Goal: Task Accomplishment & Management: Manage account settings

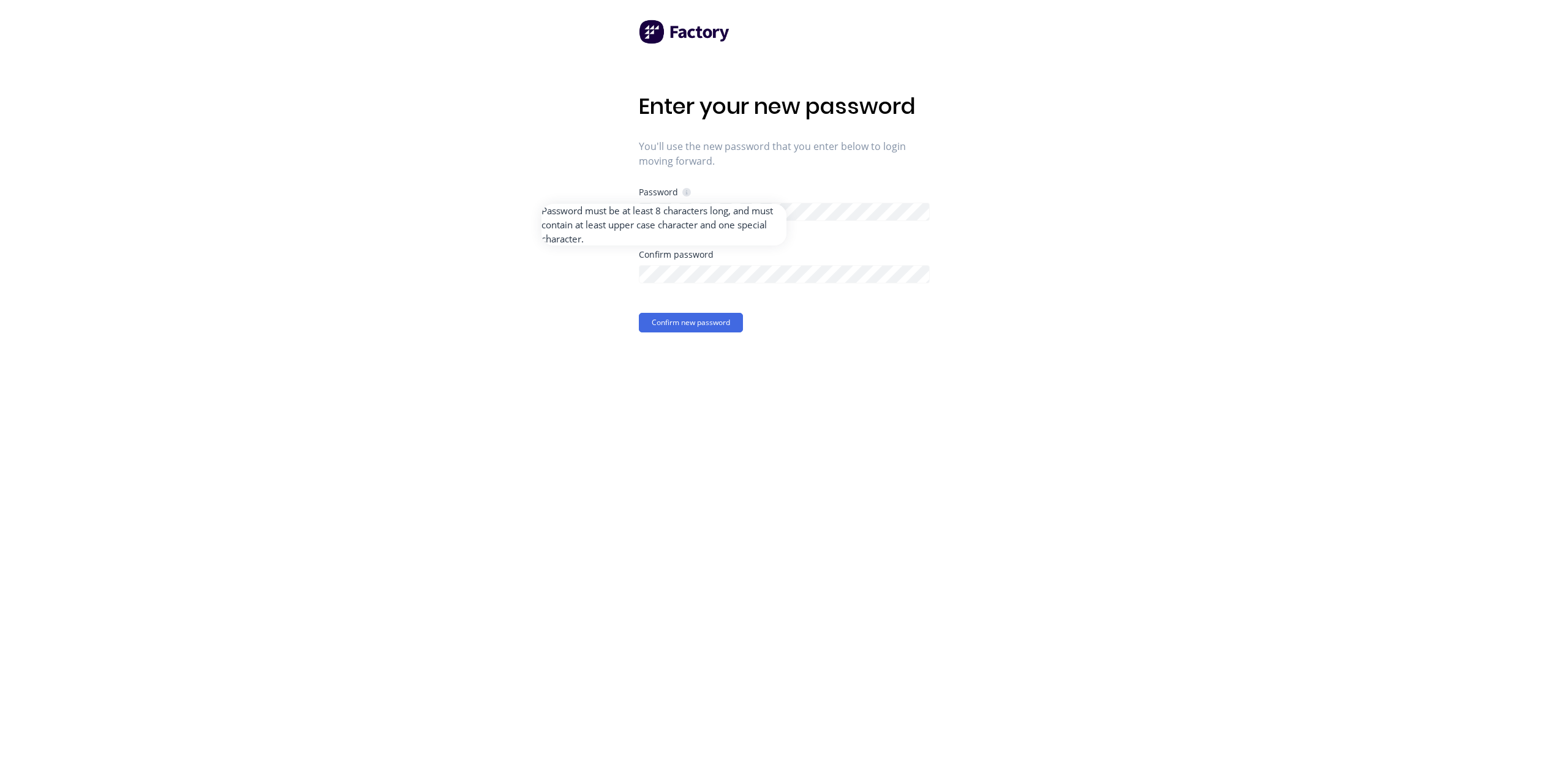
click at [685, 195] on icon at bounding box center [687, 192] width 9 height 9
click at [634, 209] on div "Enter your new password You'll use the new password that you enter below to log…" at bounding box center [784, 392] width 1568 height 783
click at [697, 318] on button "Confirm new password" at bounding box center [691, 322] width 104 height 20
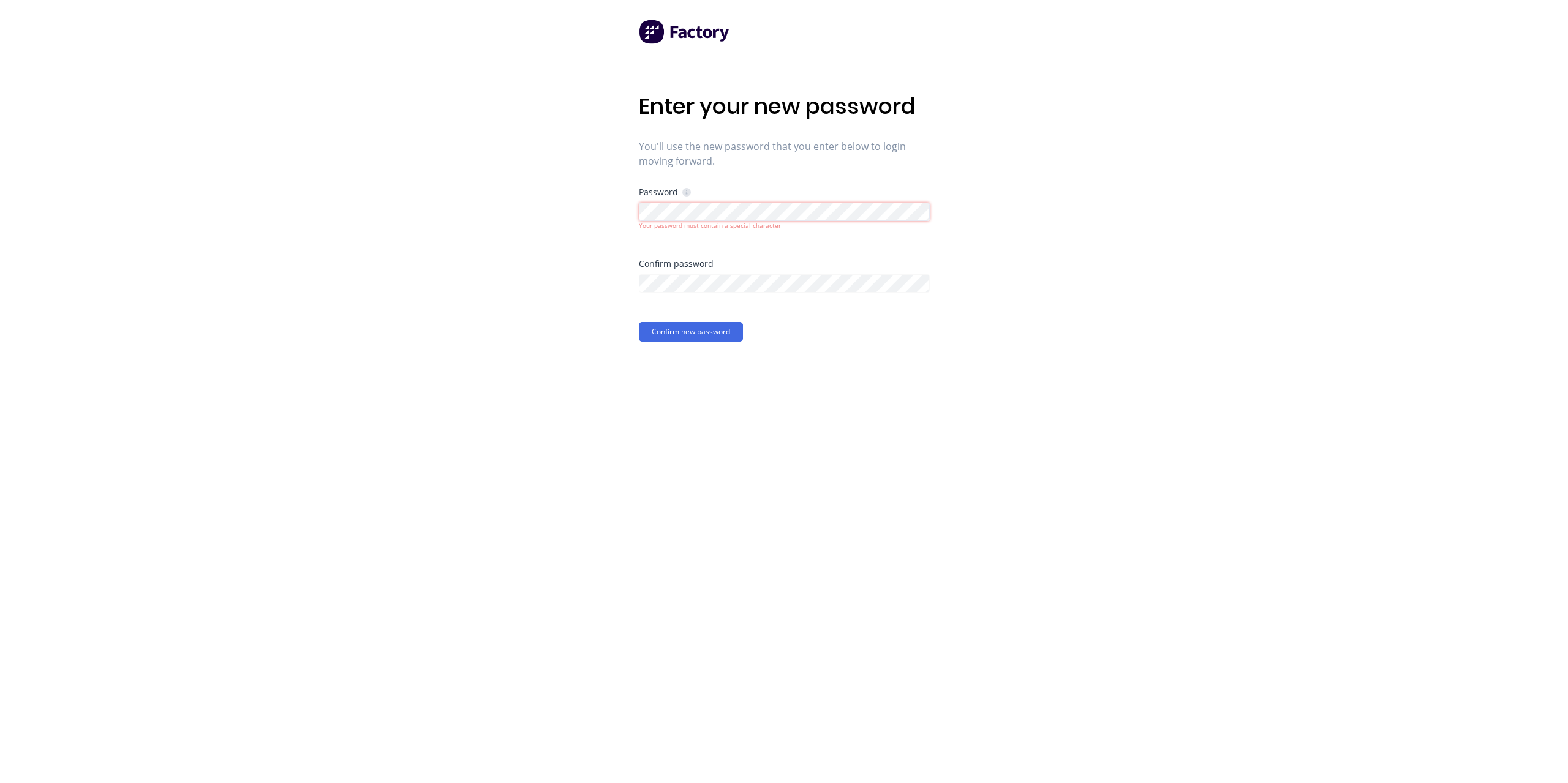
click at [542, 185] on div "Enter your new password You'll use the new password that you enter below to log…" at bounding box center [784, 392] width 1568 height 783
click at [490, 242] on div "Enter your new password You'll use the new password that you enter below to log…" at bounding box center [784, 392] width 1568 height 783
click at [723, 332] on button "Confirm new password" at bounding box center [691, 332] width 104 height 20
click at [704, 332] on button "Confirm new password" at bounding box center [691, 332] width 104 height 20
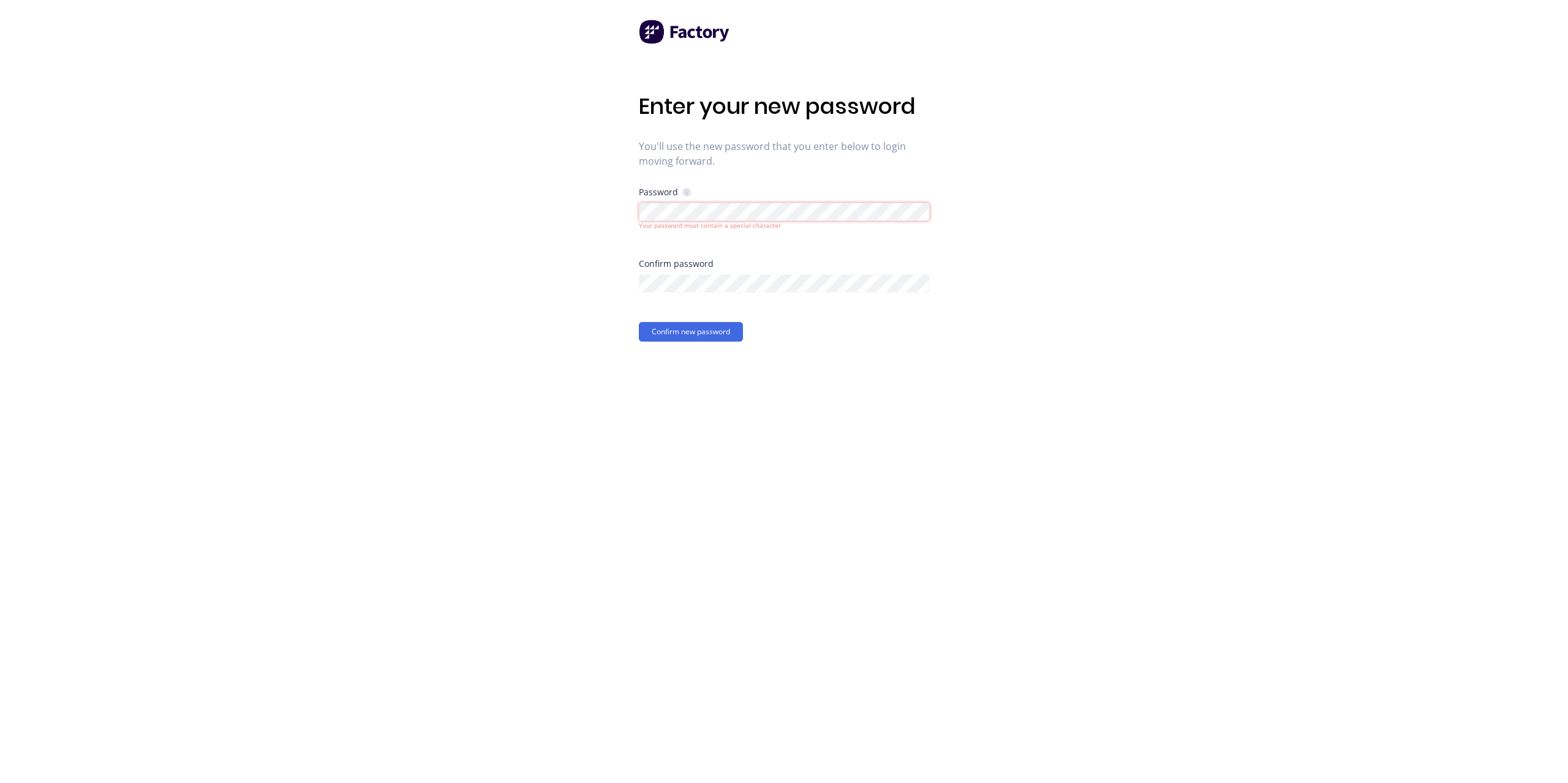
click at [588, 208] on div "Enter your new password You'll use the new password that you enter below to log…" at bounding box center [784, 392] width 1568 height 783
click at [569, 290] on div "Enter your new password You'll use the new password that you enter below to log…" at bounding box center [784, 392] width 1568 height 783
click at [712, 333] on button "Confirm new password" at bounding box center [691, 332] width 104 height 20
click at [686, 329] on button "Confirm new password" at bounding box center [691, 332] width 104 height 20
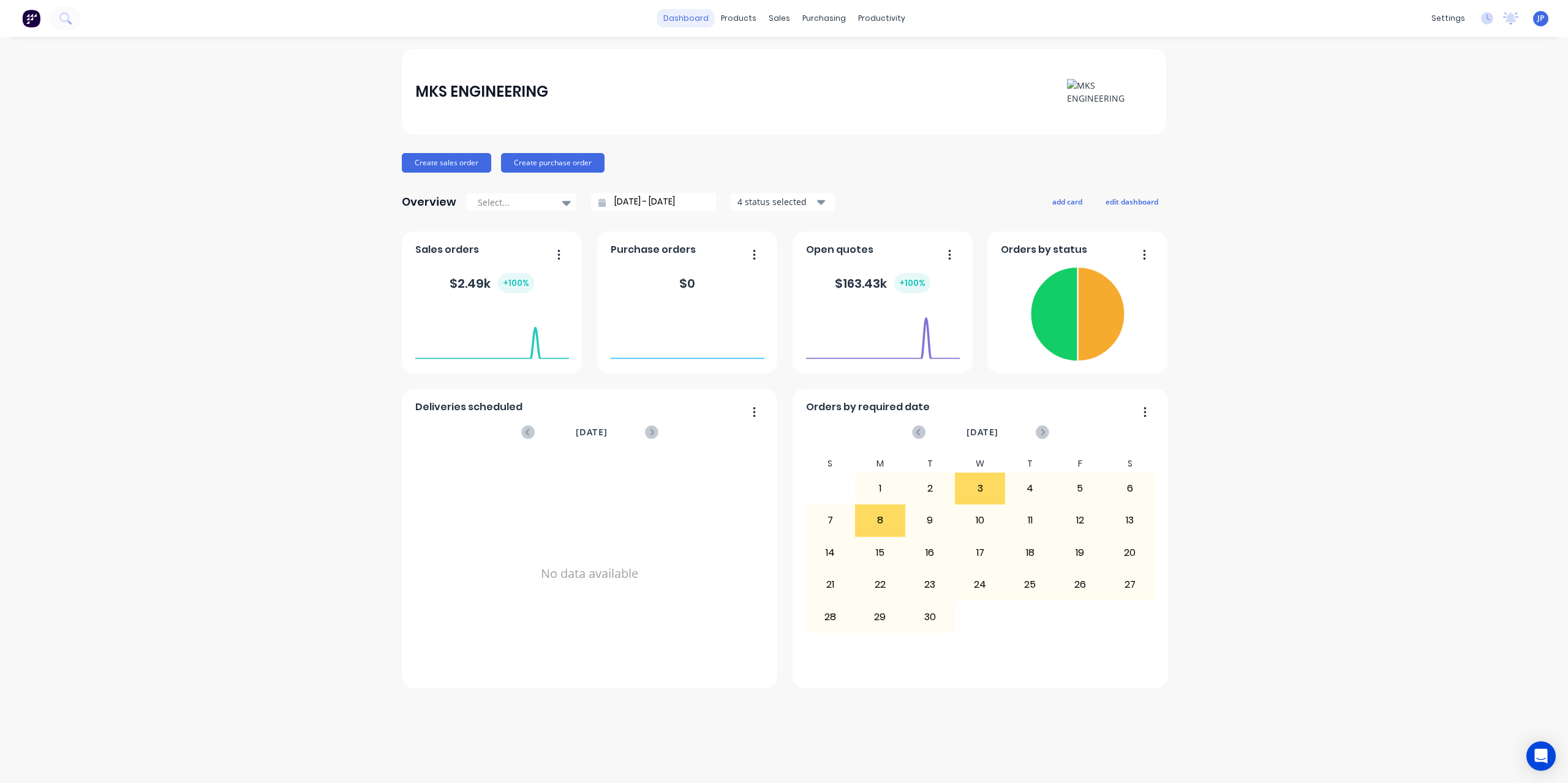
click at [694, 20] on link "dashboard" at bounding box center [686, 18] width 58 height 19
click at [1089, 93] on img at bounding box center [1110, 92] width 86 height 26
click at [1361, 56] on div "Company" at bounding box center [1365, 59] width 39 height 11
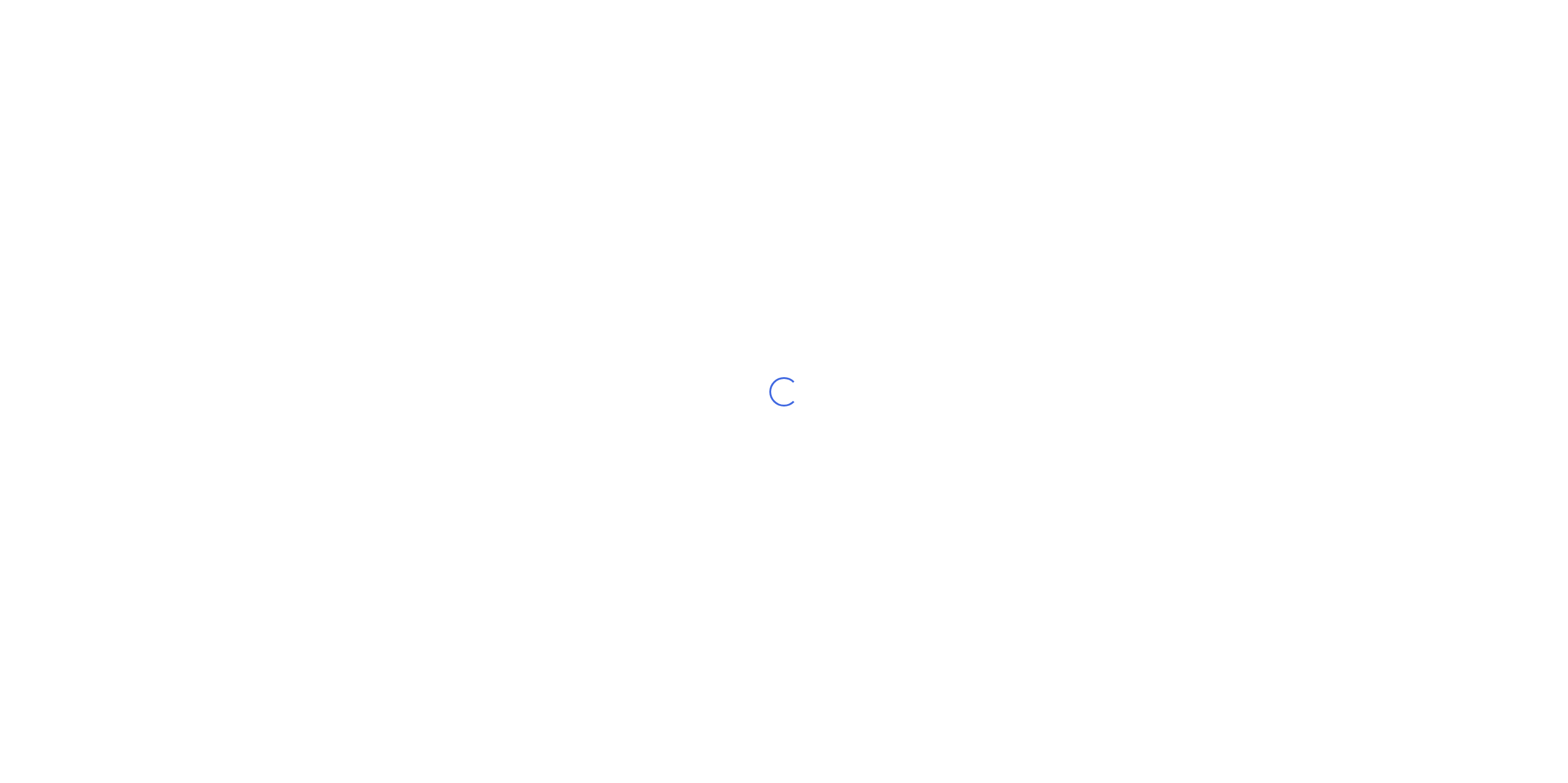
select select "AU"
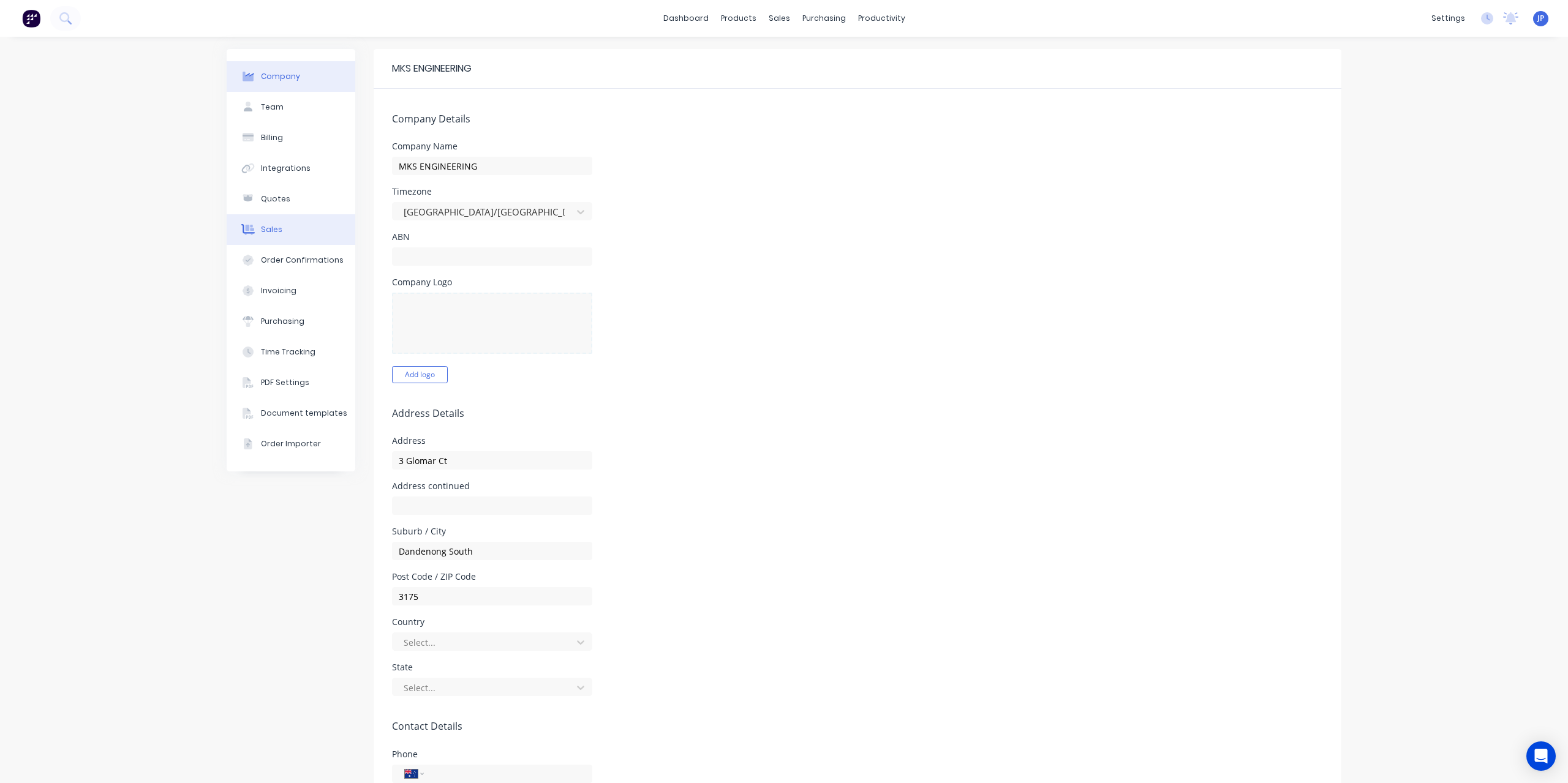
click at [273, 229] on div "Sales" at bounding box center [271, 230] width 21 height 11
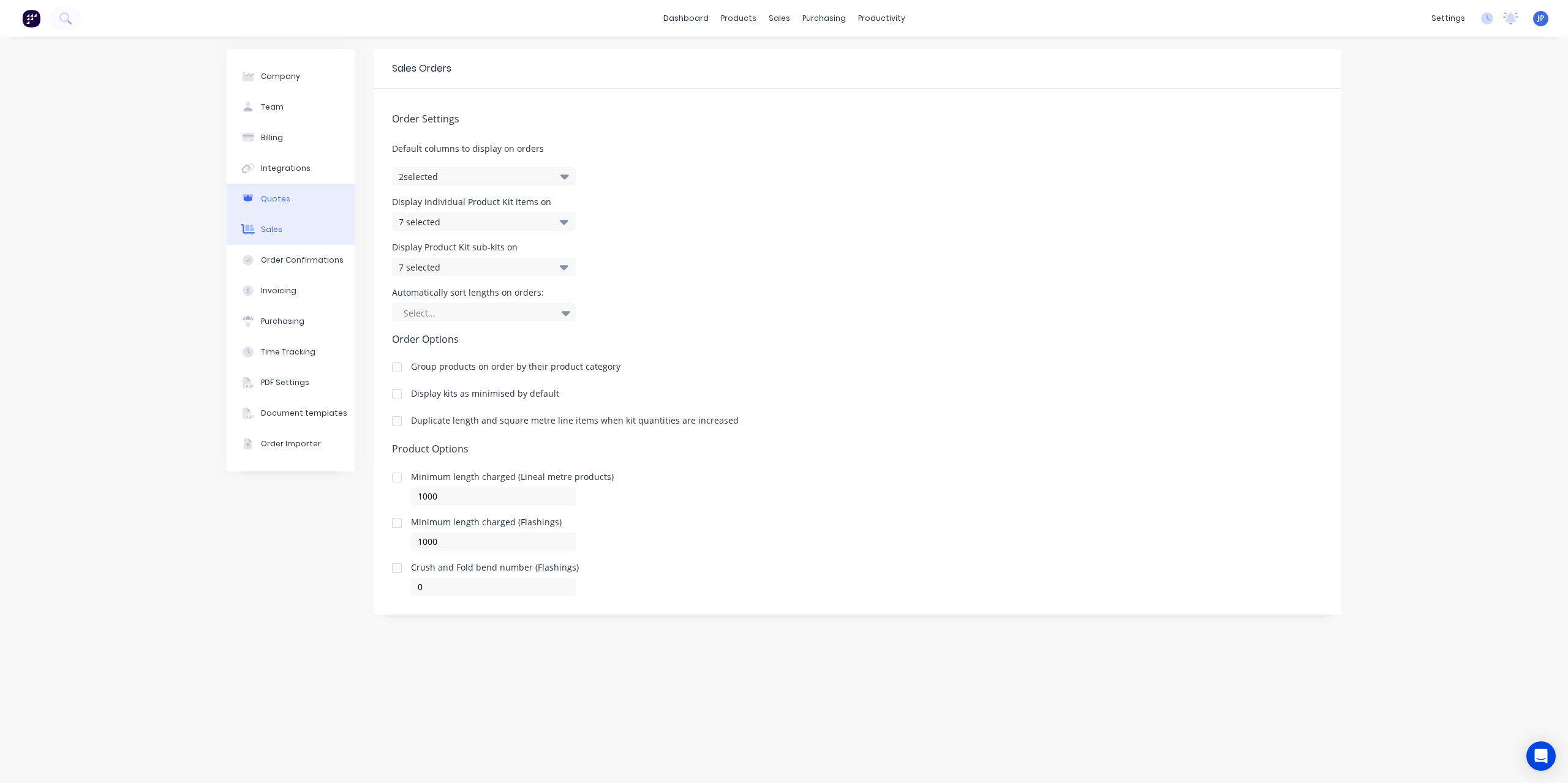
click at [278, 193] on div "Quotes" at bounding box center [275, 199] width 29 height 11
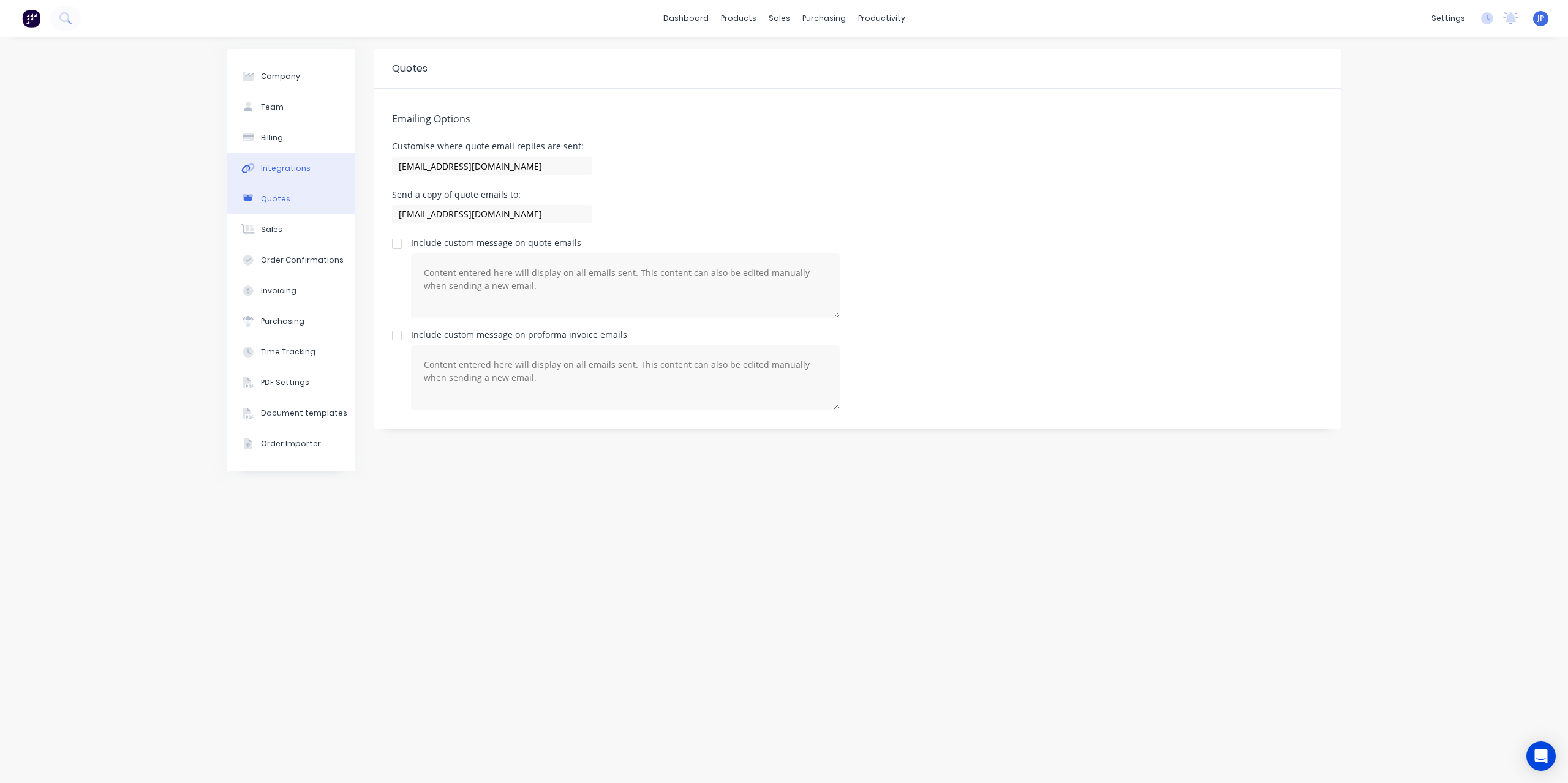
click at [273, 169] on div "Integrations" at bounding box center [285, 169] width 49 height 11
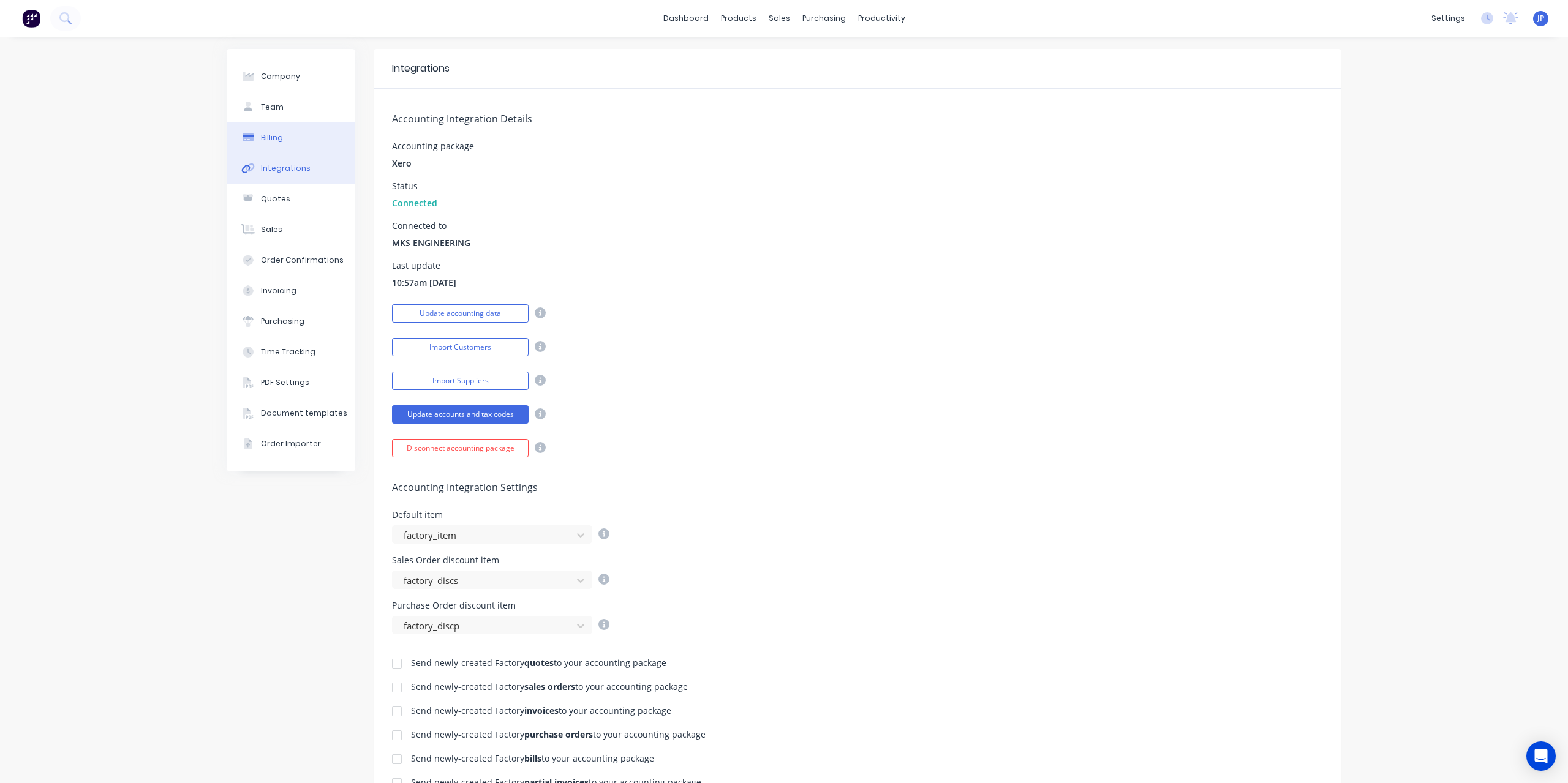
click at [268, 134] on div "Billing" at bounding box center [272, 138] width 22 height 11
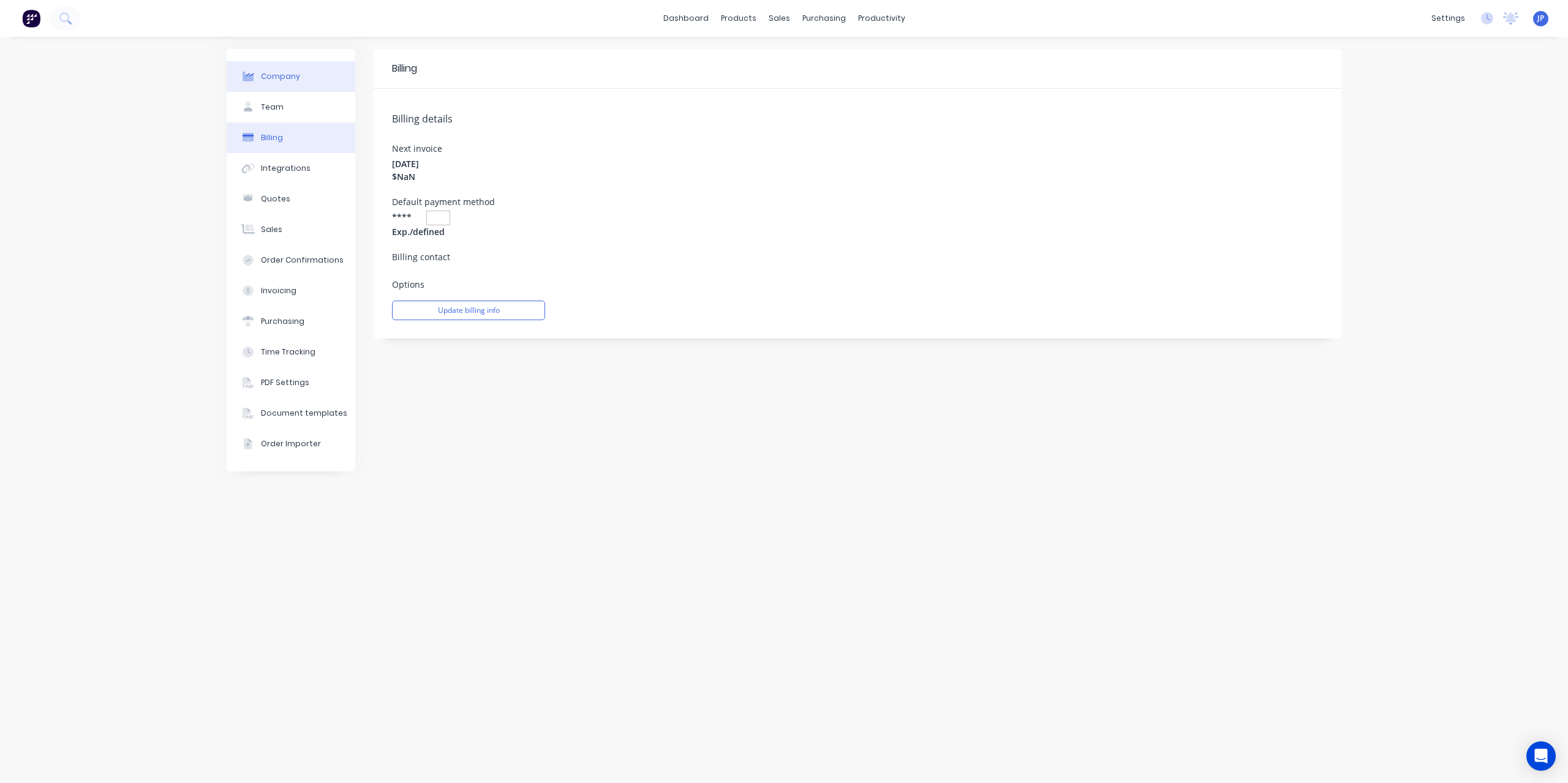
click at [276, 75] on div "Company" at bounding box center [280, 77] width 39 height 11
select select "AU"
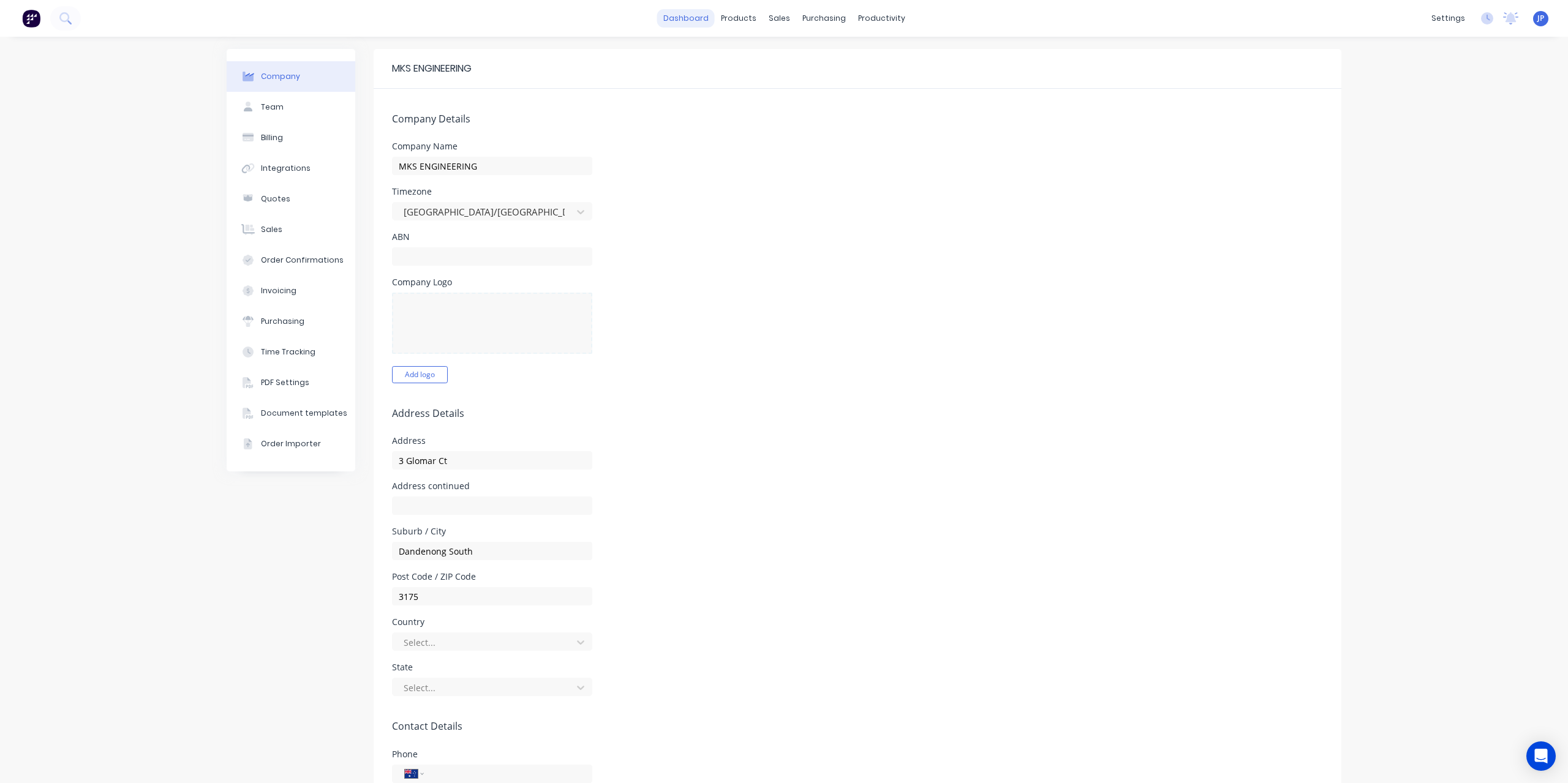
click at [674, 20] on link "dashboard" at bounding box center [686, 18] width 58 height 19
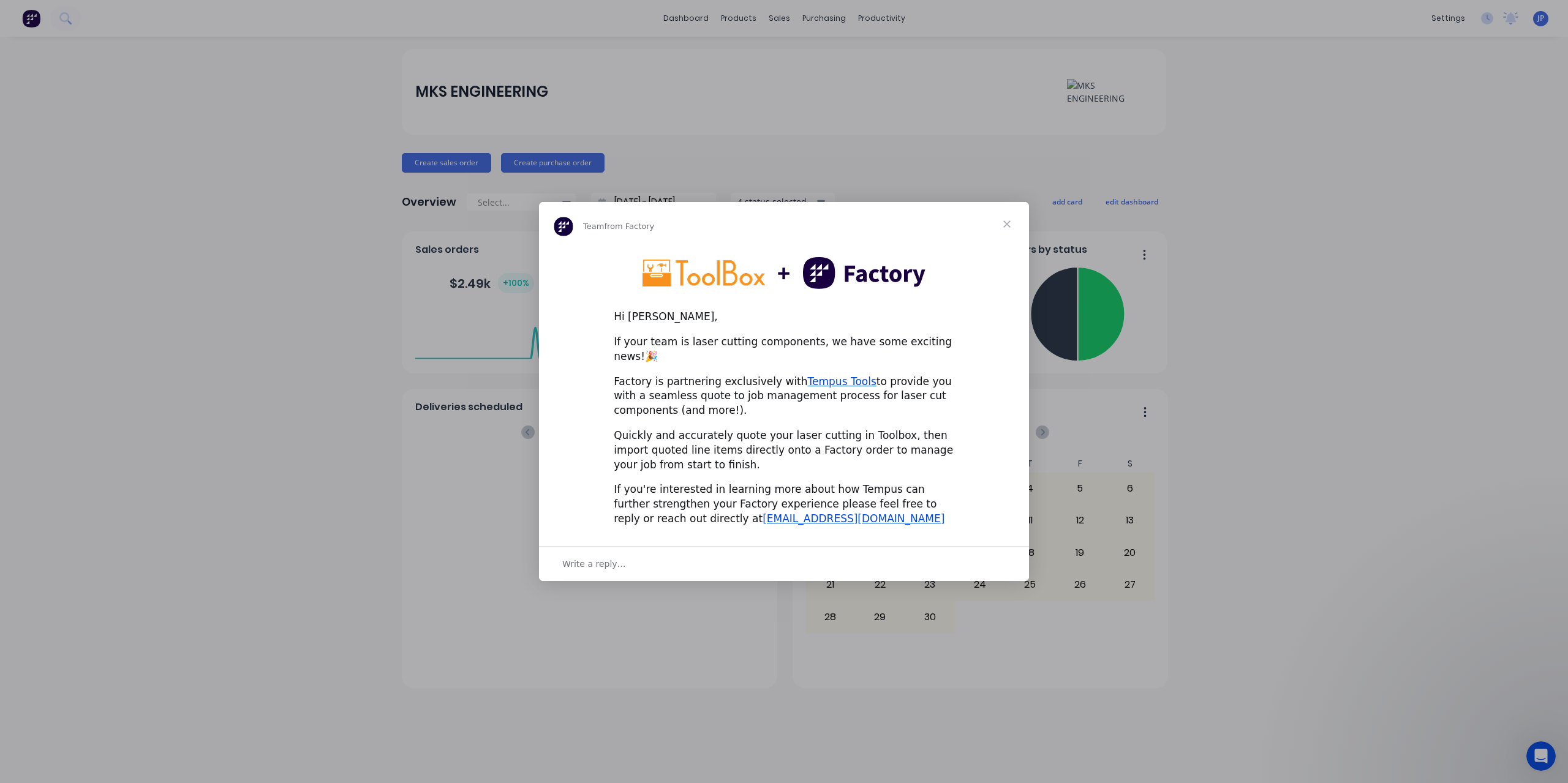
click at [1008, 232] on span "Close" at bounding box center [1007, 224] width 44 height 44
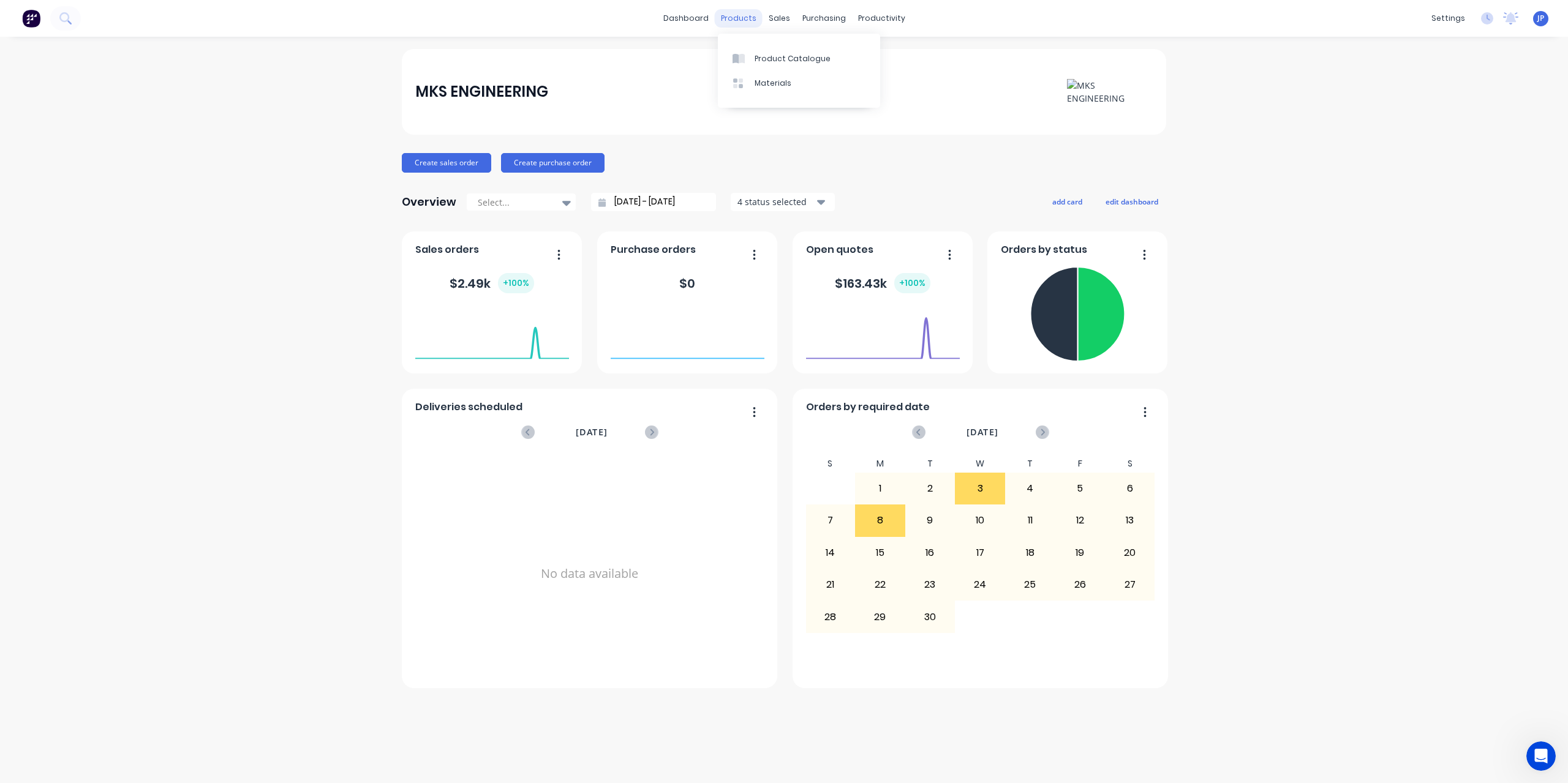
click at [729, 13] on div "products" at bounding box center [739, 18] width 48 height 19
click at [770, 56] on div "Product Catalogue" at bounding box center [792, 59] width 76 height 11
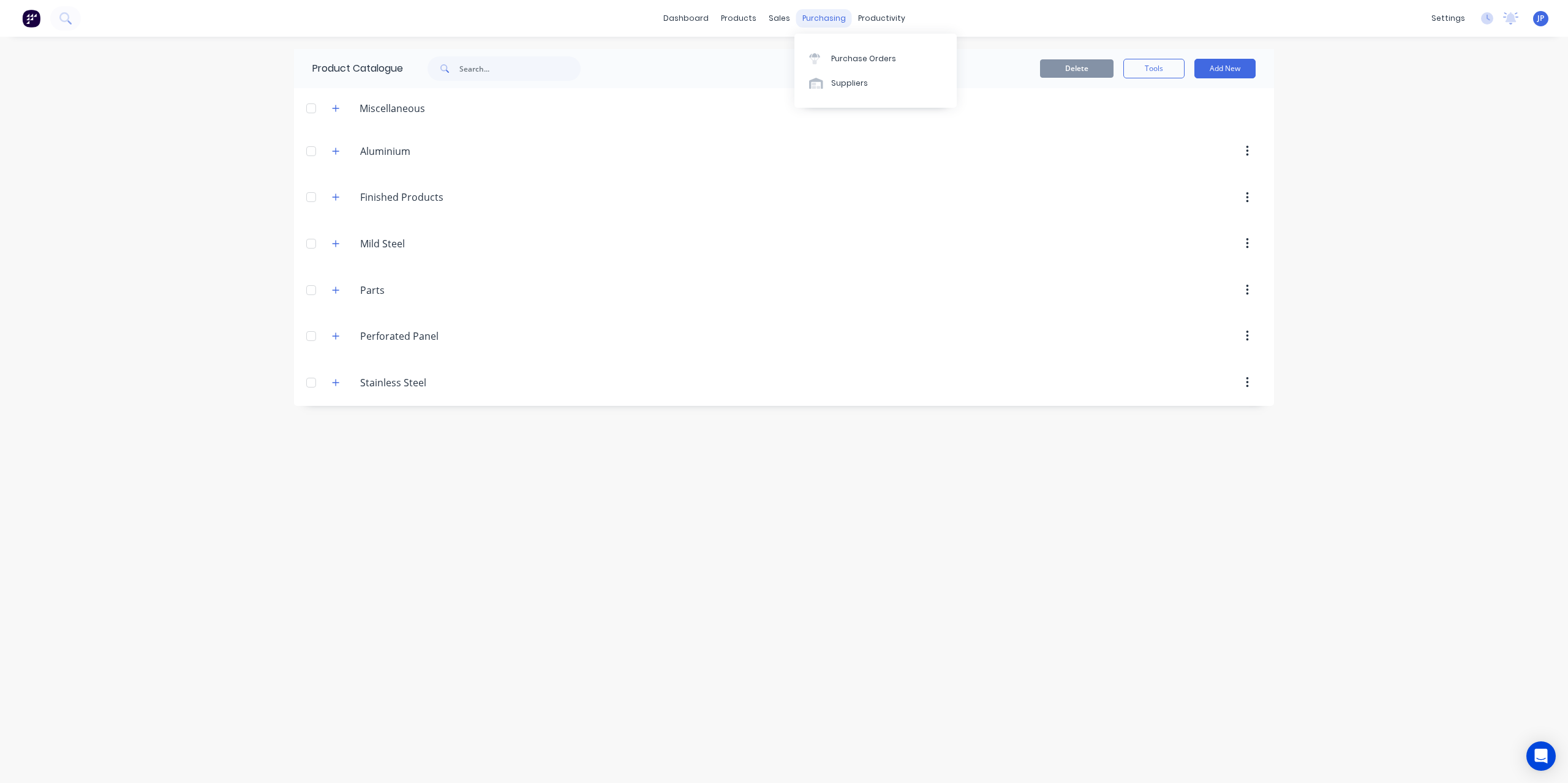
click at [818, 14] on div "purchasing" at bounding box center [824, 18] width 56 height 19
click at [859, 63] on div "Purchase Orders" at bounding box center [864, 59] width 65 height 11
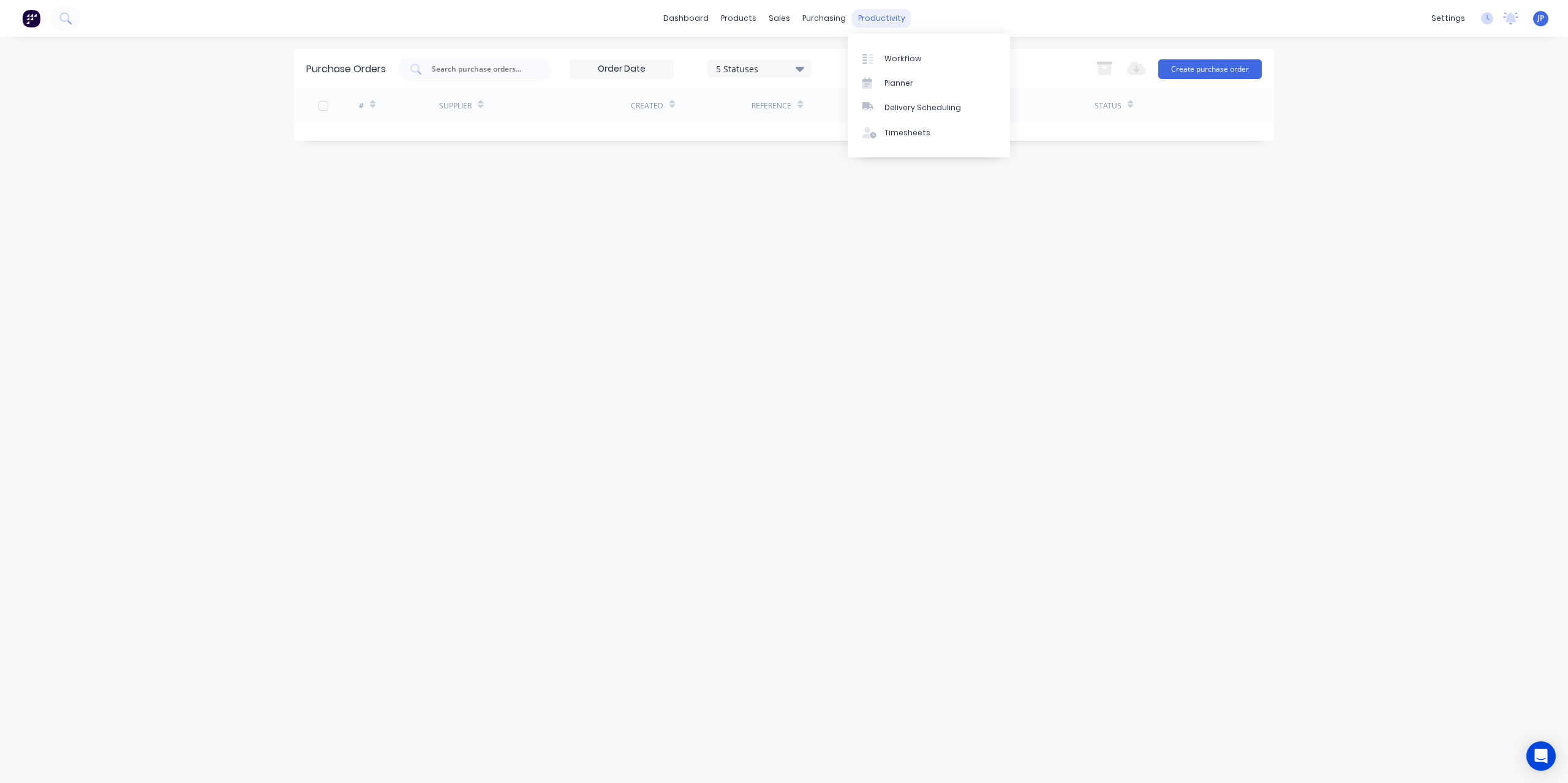
click at [877, 23] on div "productivity" at bounding box center [881, 18] width 60 height 19
click at [910, 58] on div "Workflow" at bounding box center [903, 59] width 37 height 11
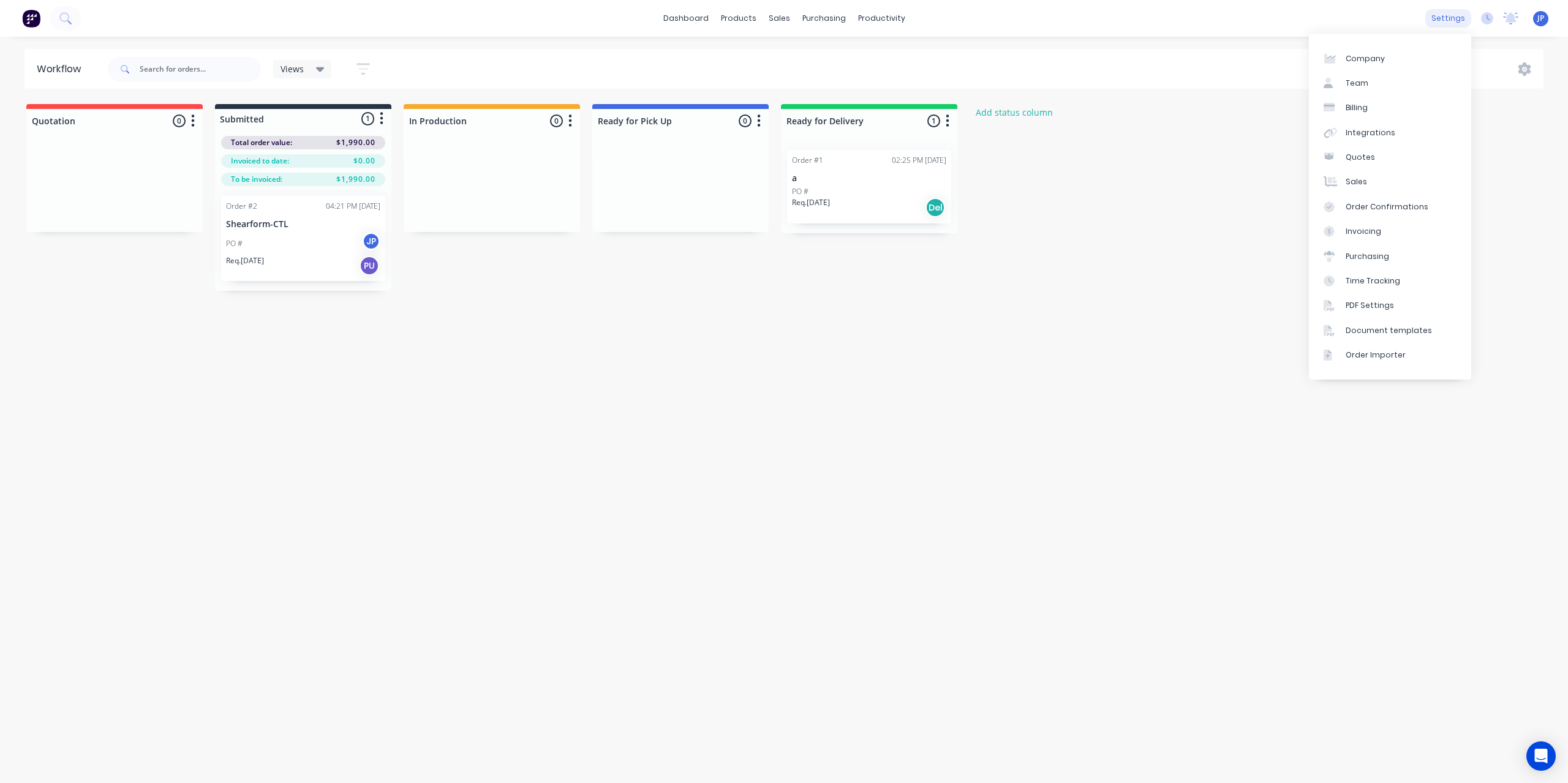
click at [1449, 20] on div "settings" at bounding box center [1448, 18] width 46 height 19
click at [1367, 88] on link "Team" at bounding box center [1390, 84] width 163 height 25
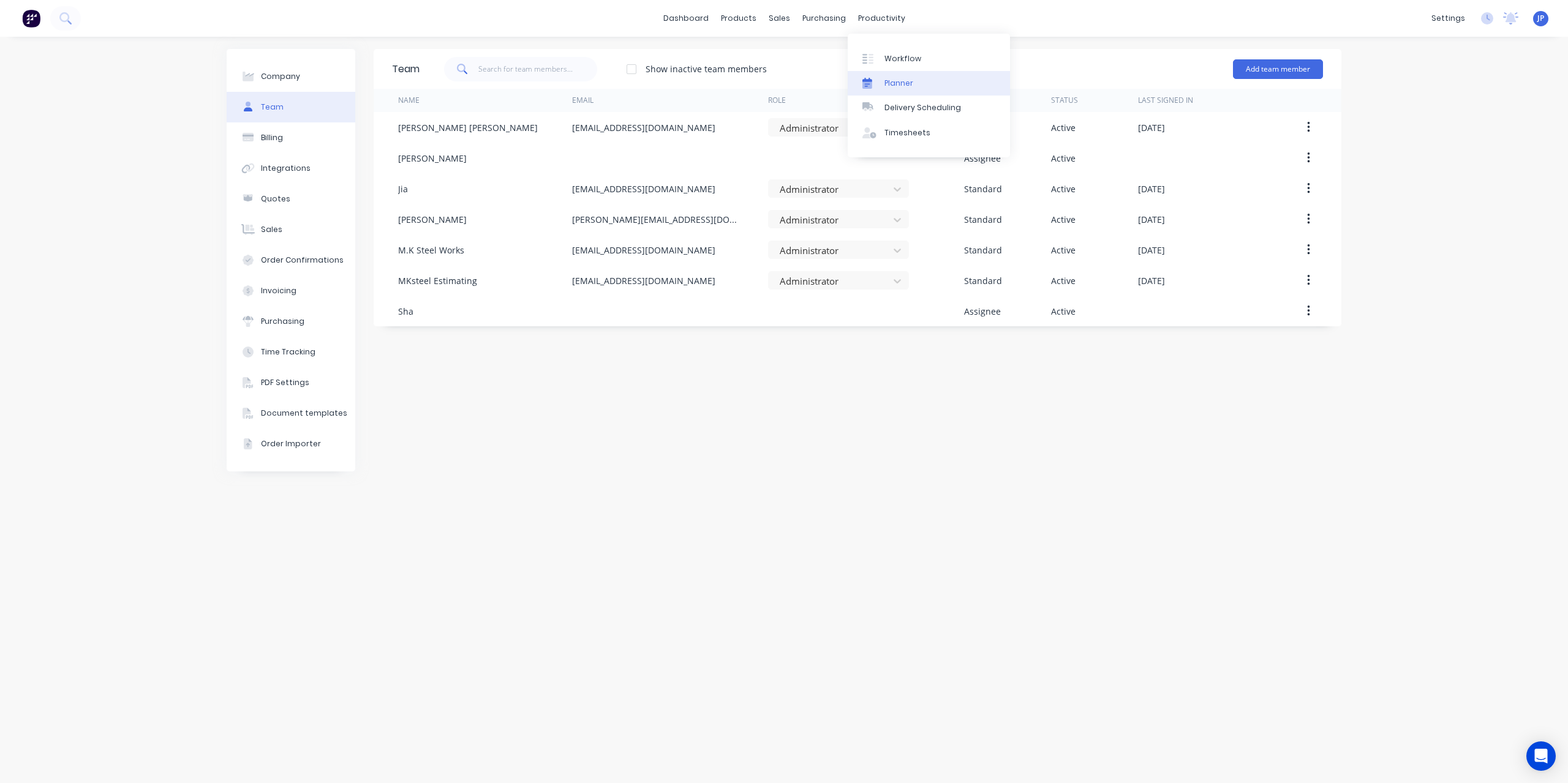
click at [910, 86] on div "Planner" at bounding box center [899, 83] width 29 height 11
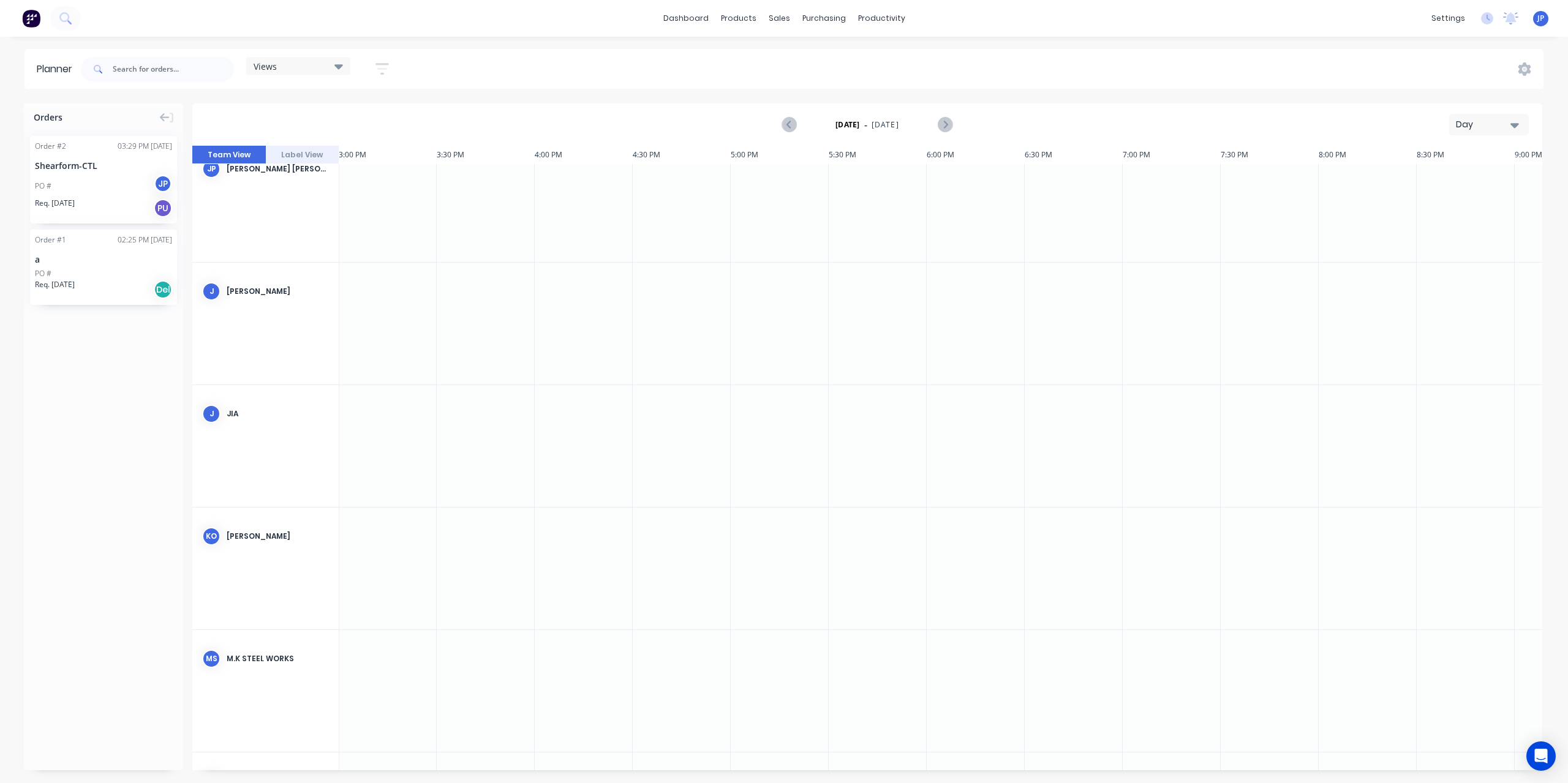
scroll to position [0, 2941]
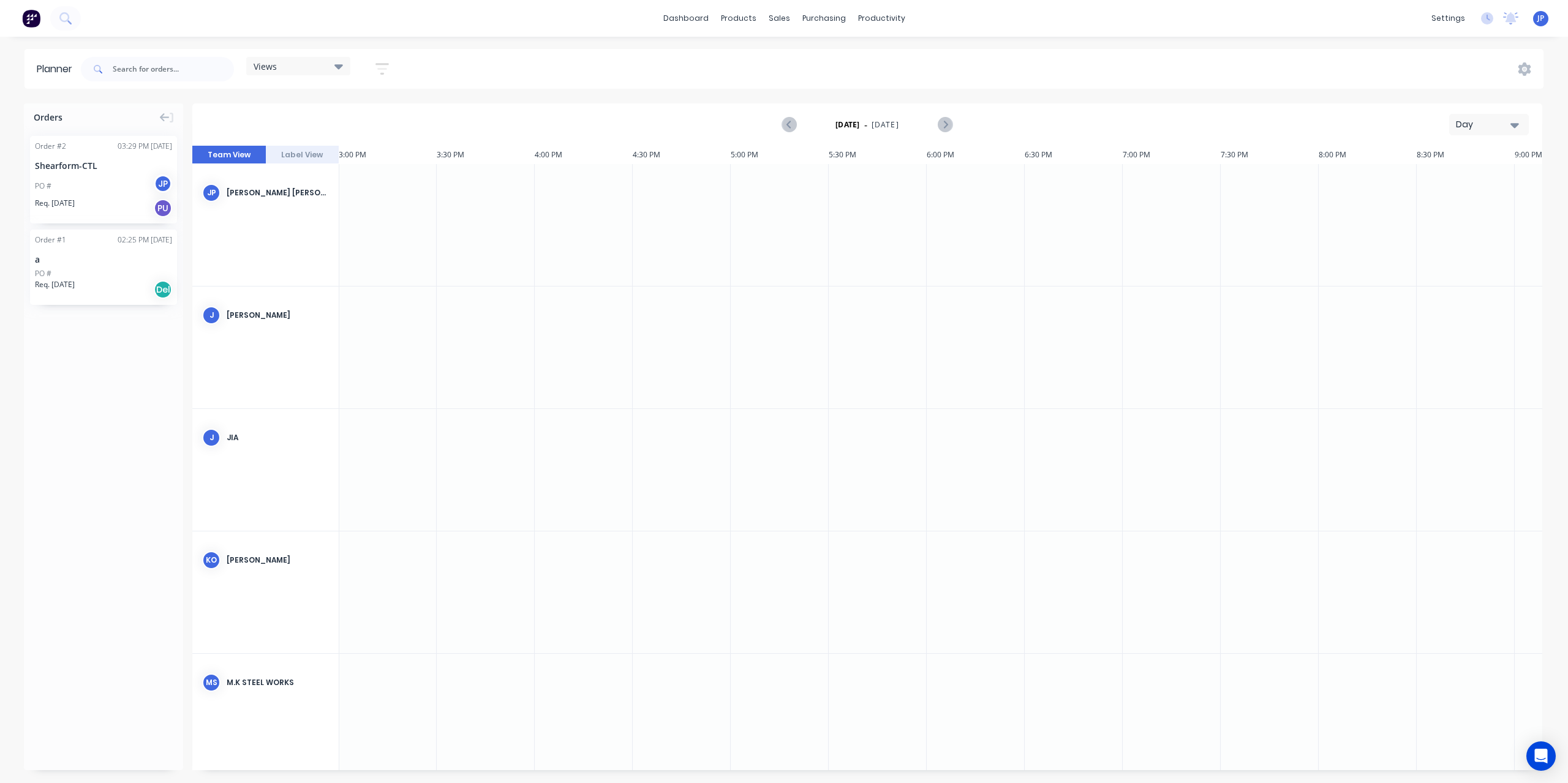
click at [87, 187] on div "PO # JP" at bounding box center [104, 186] width 137 height 23
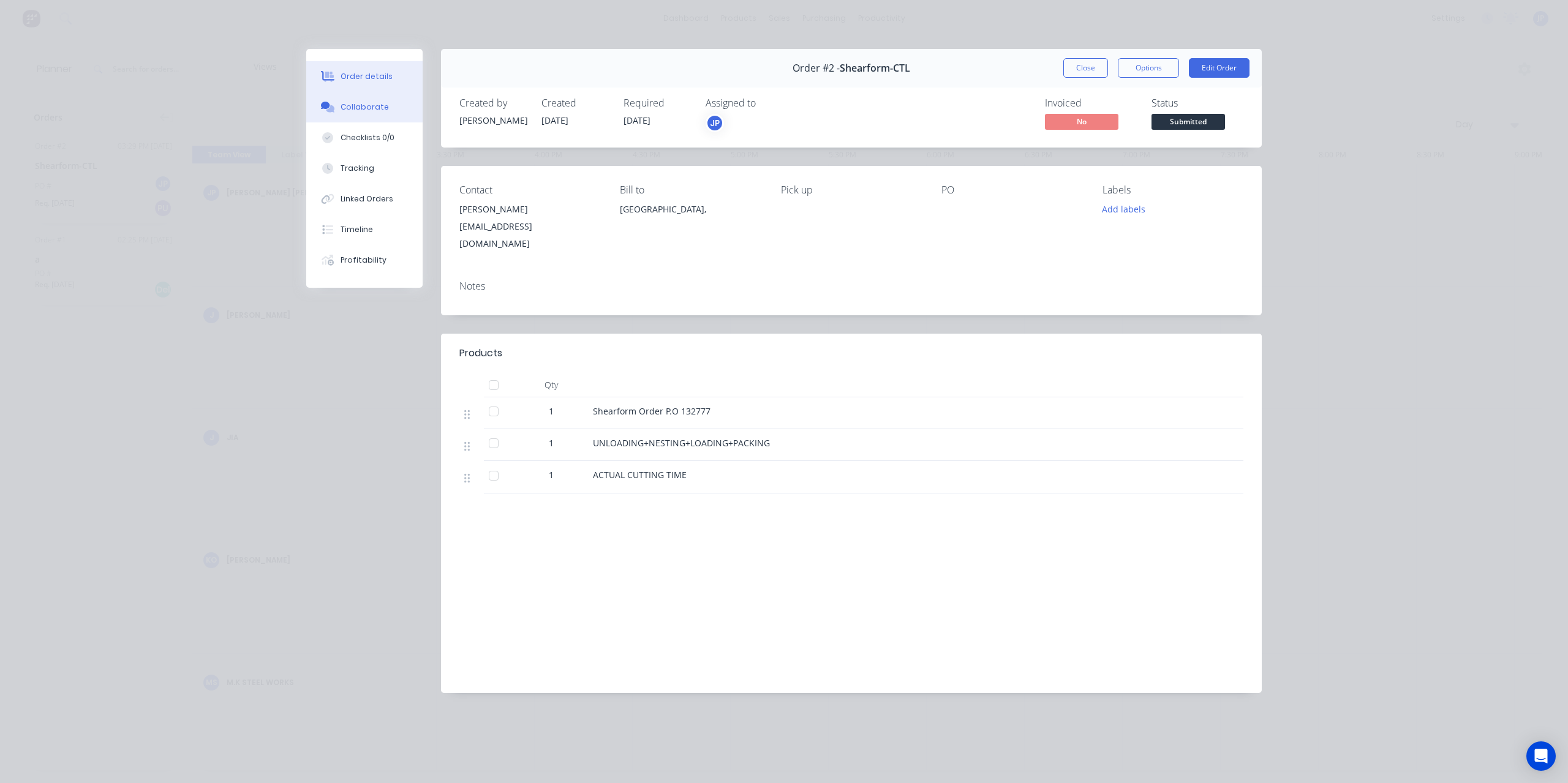
click at [358, 106] on div "Collaborate" at bounding box center [365, 107] width 49 height 11
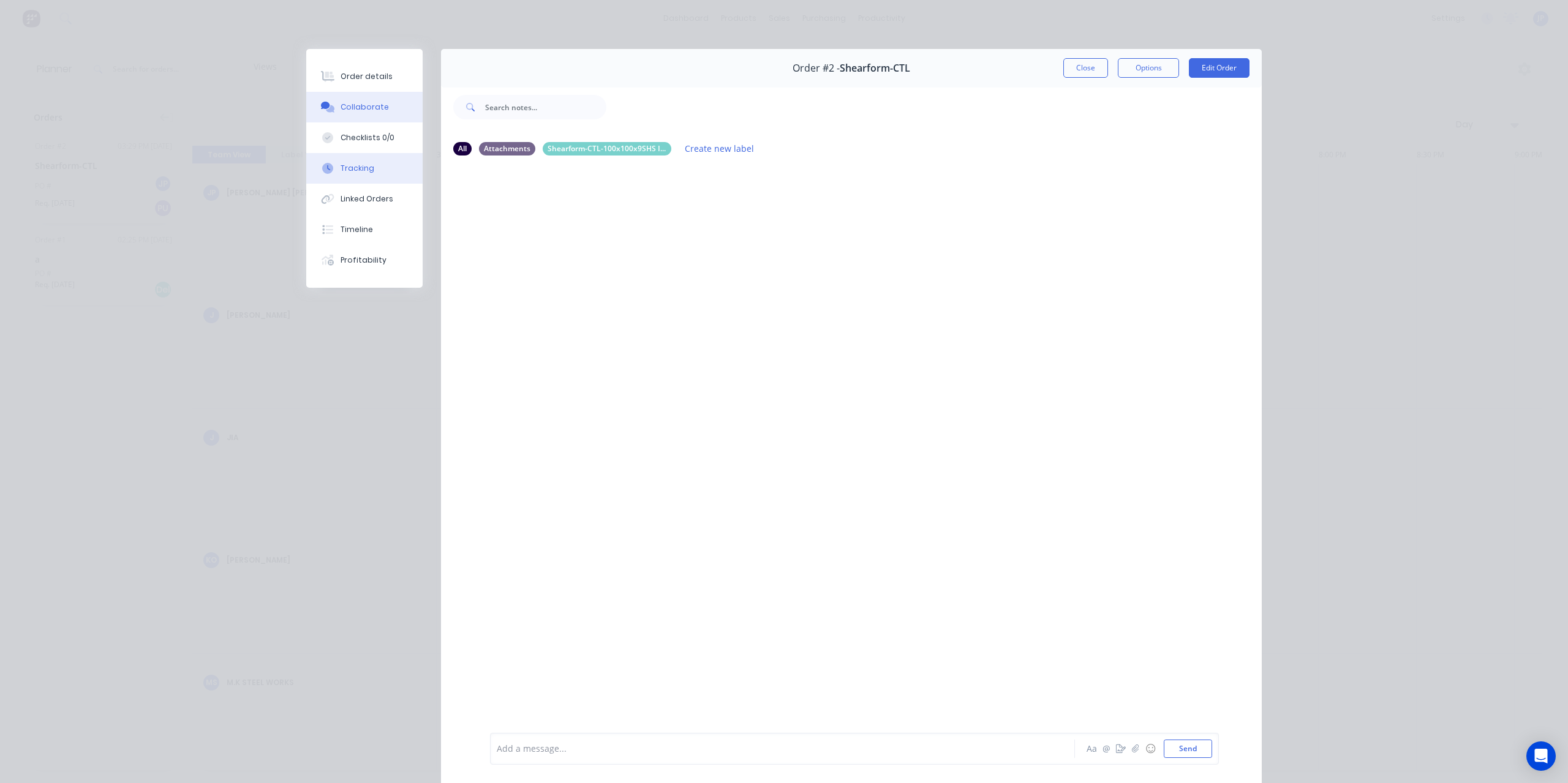
click at [363, 167] on div "Tracking" at bounding box center [357, 169] width 34 height 11
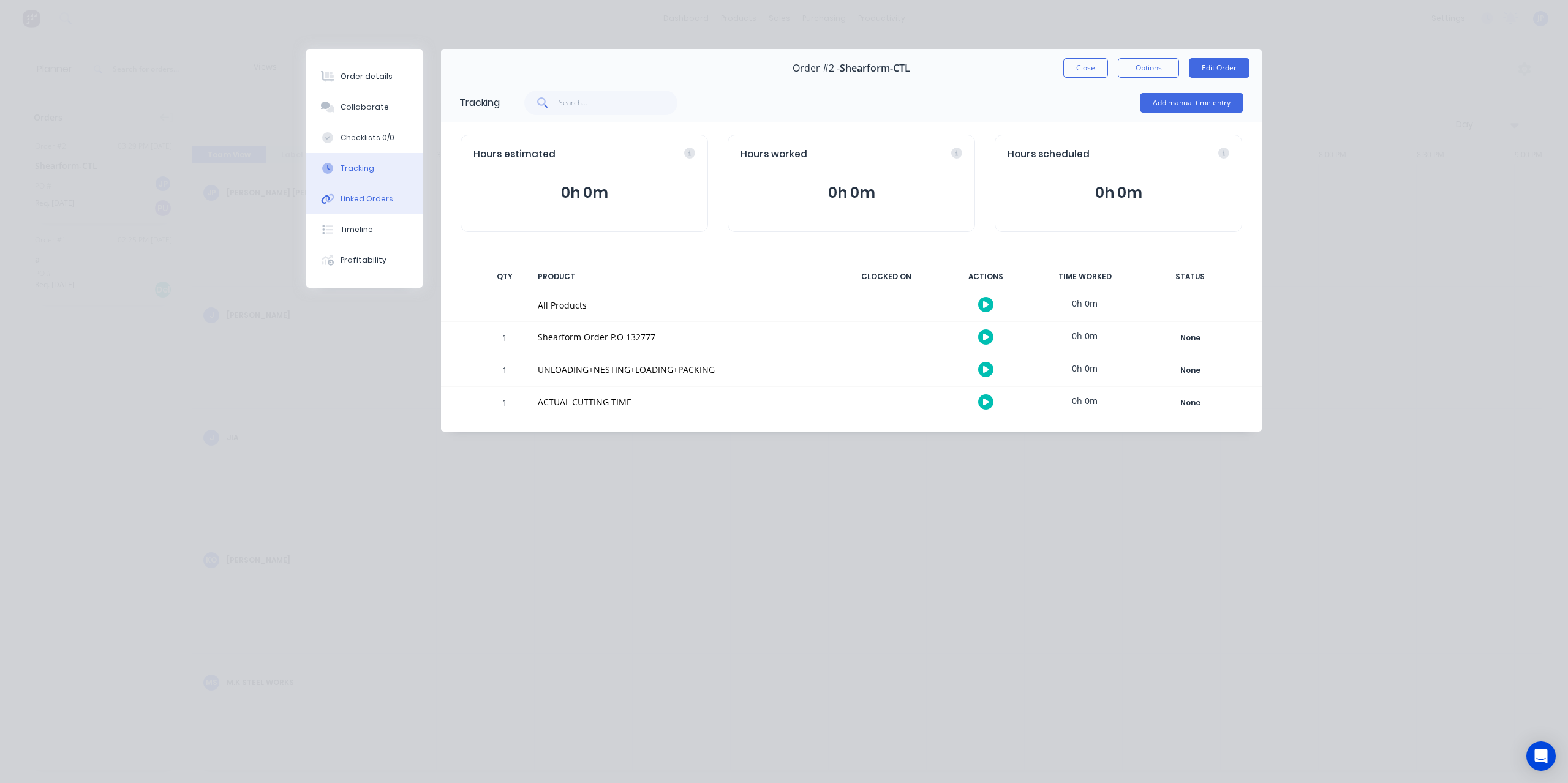
click at [384, 206] on button "Linked Orders" at bounding box center [365, 199] width 117 height 31
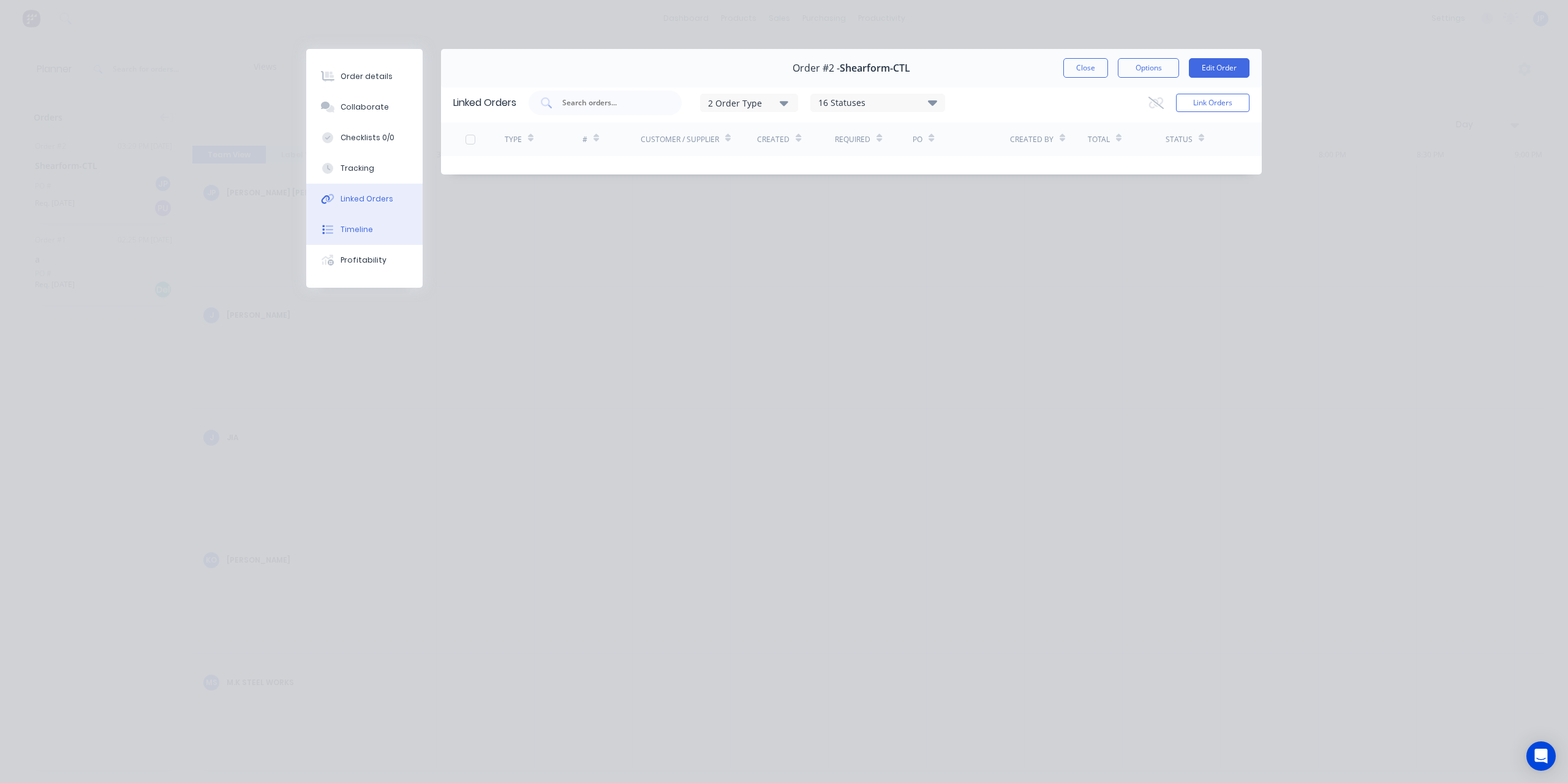
click at [368, 237] on button "Timeline" at bounding box center [365, 230] width 117 height 31
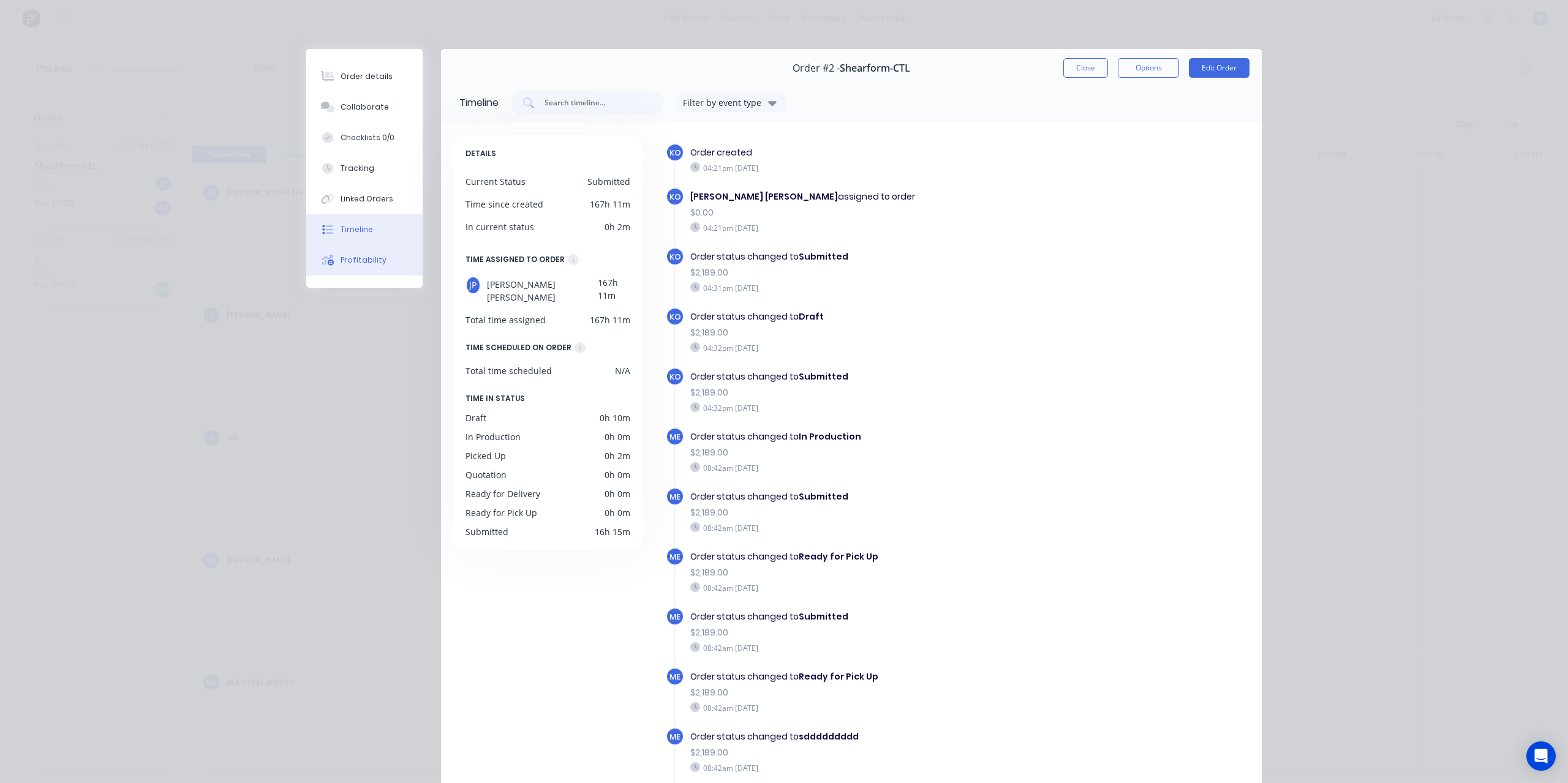
click at [355, 256] on div "Profitability" at bounding box center [364, 261] width 46 height 11
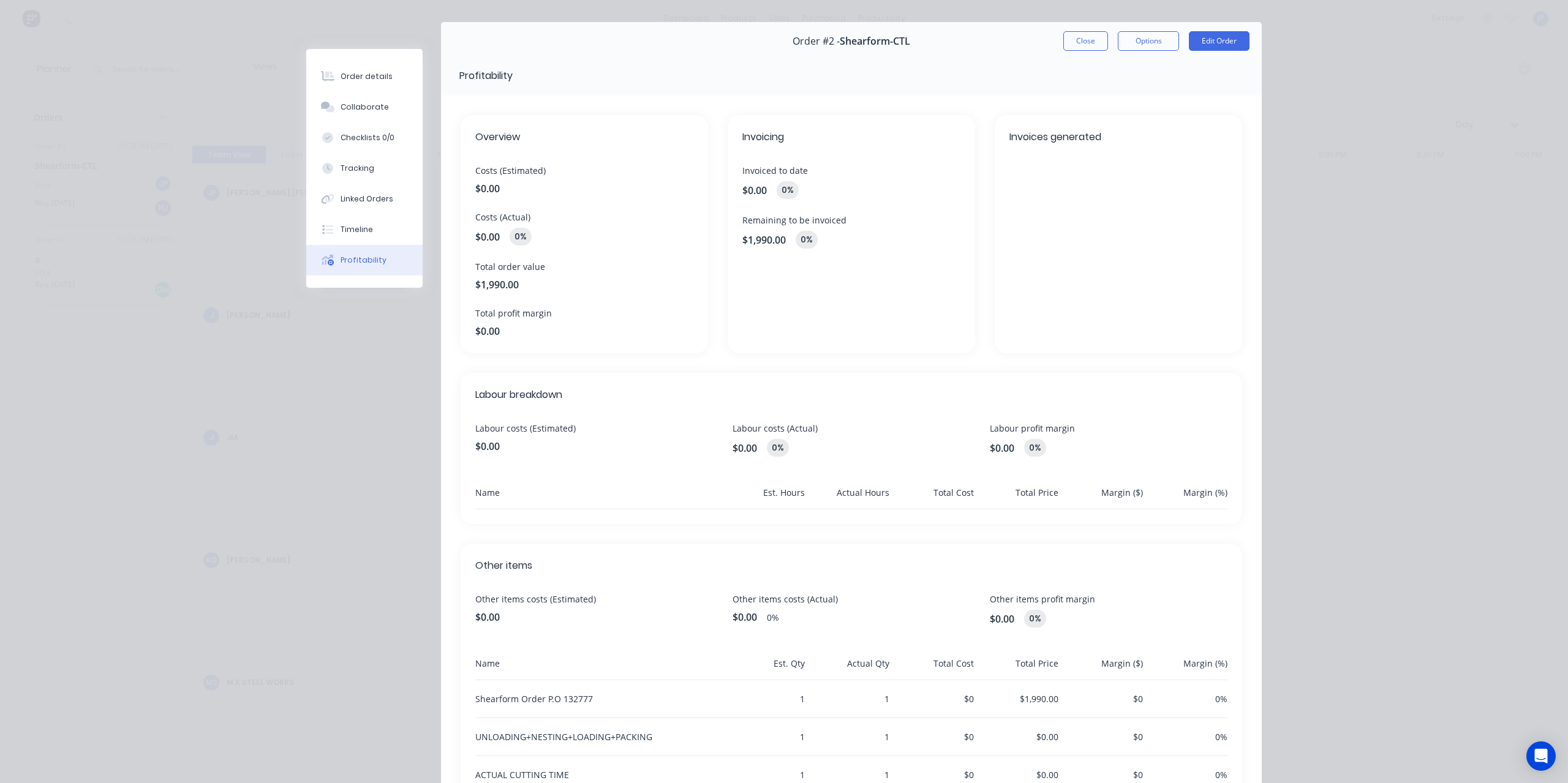
scroll to position [0, 0]
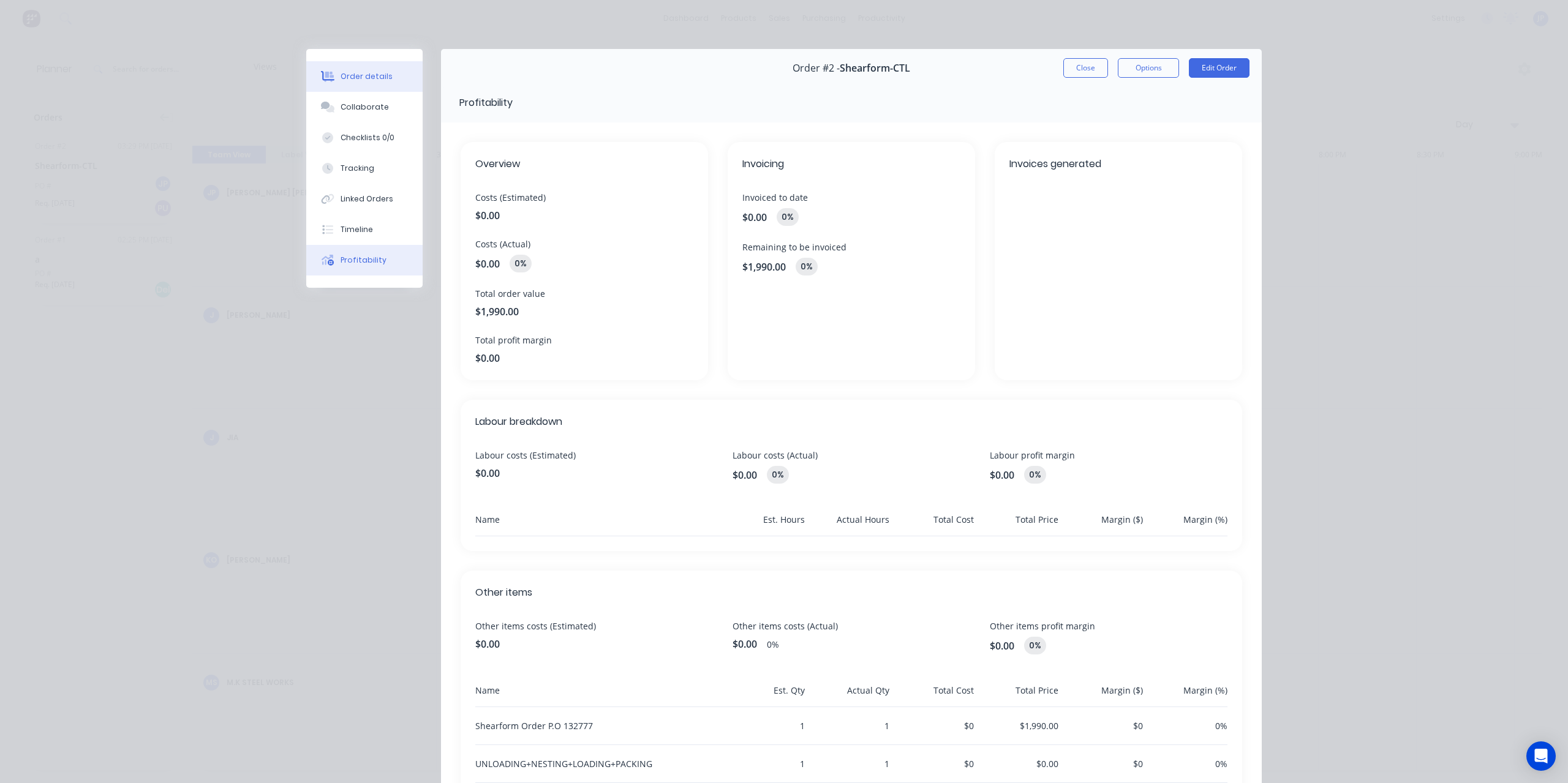
click at [362, 78] on div "Order details" at bounding box center [367, 77] width 52 height 11
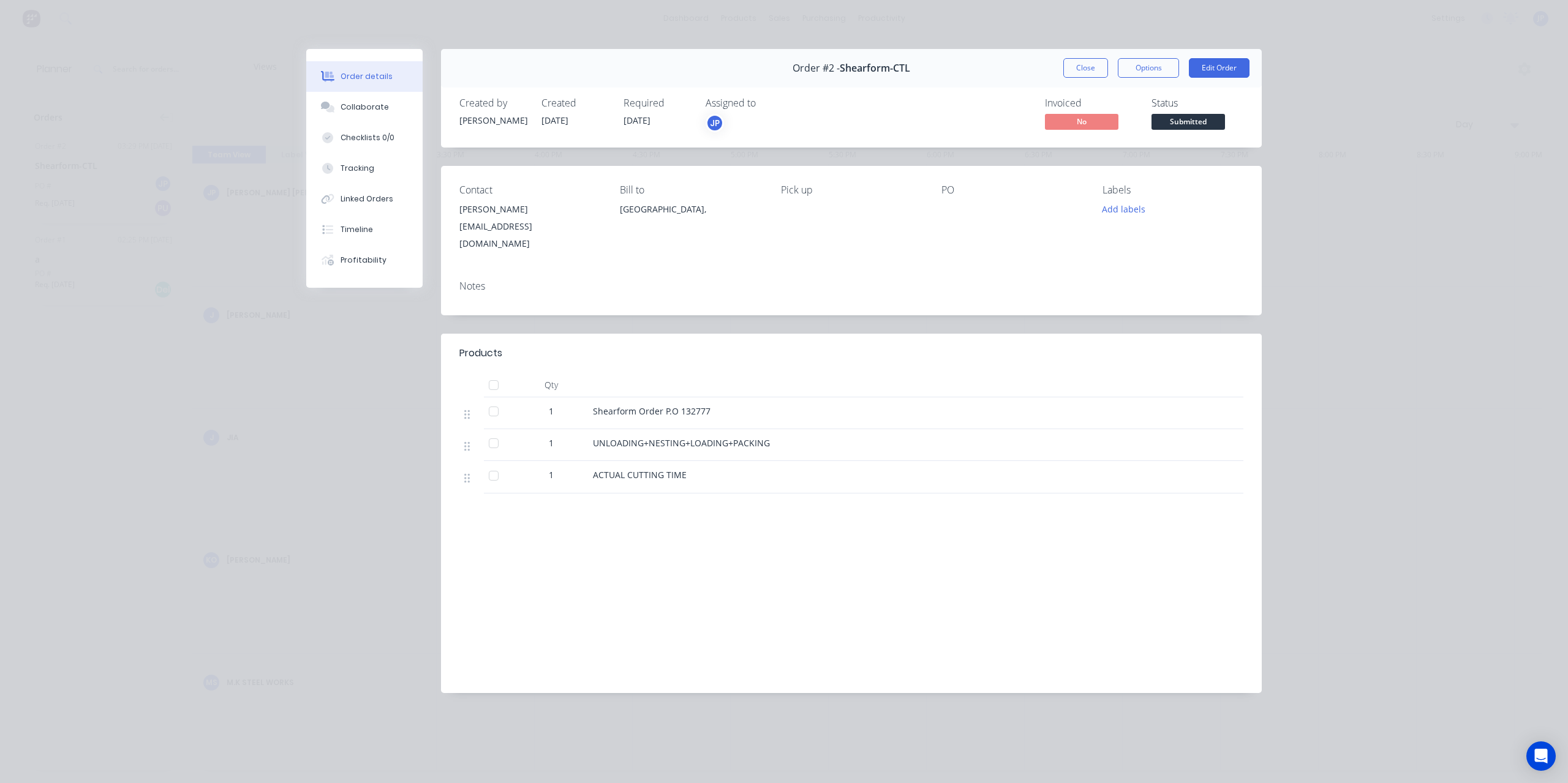
click at [1298, 198] on div "Order details Collaborate Checklists 0/0 Tracking Linked Orders Timeline Profit…" at bounding box center [784, 392] width 1568 height 783
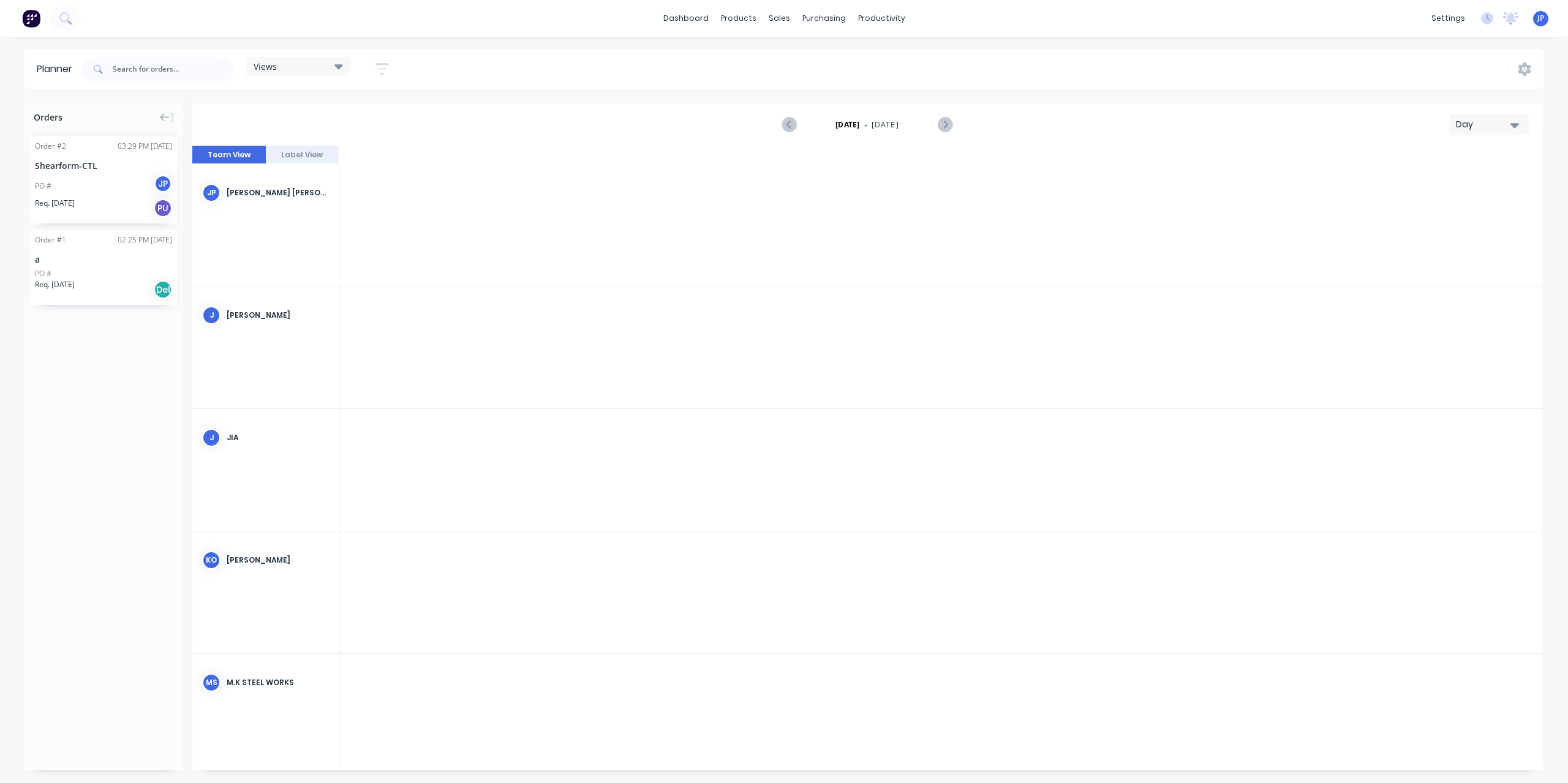
scroll to position [0, 2941]
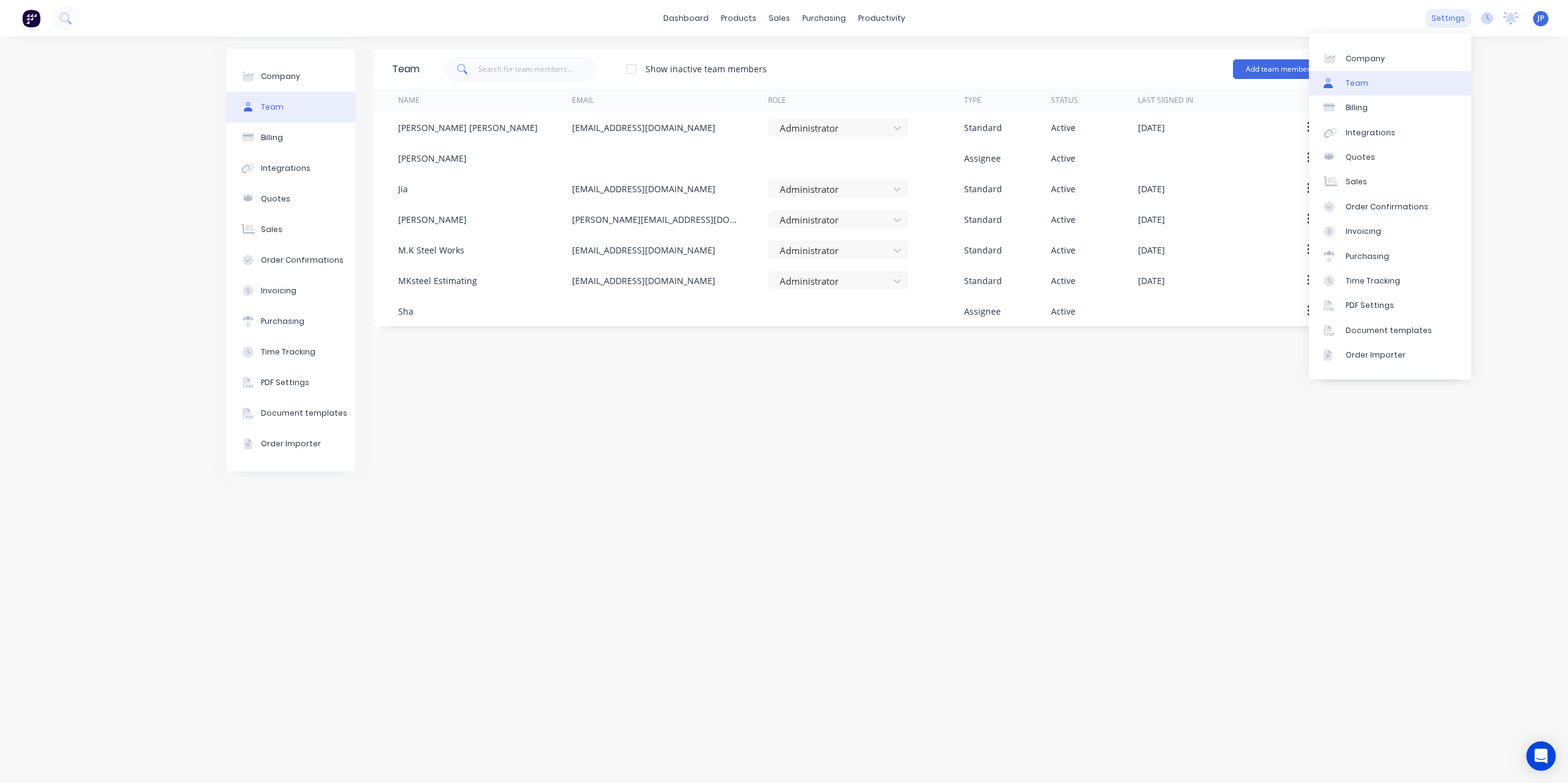
click at [1452, 20] on div "settings" at bounding box center [1448, 18] width 46 height 19
click at [1536, 23] on div "JP MKS ENGINEERING [PERSON_NAME] [PERSON_NAME] Administrator Profile Sign out" at bounding box center [1541, 19] width 15 height 15
click at [1539, 20] on span "JP" at bounding box center [1541, 19] width 7 height 11
click at [1450, 154] on button "Sign out" at bounding box center [1463, 154] width 163 height 25
